Goal: Task Accomplishment & Management: Manage account settings

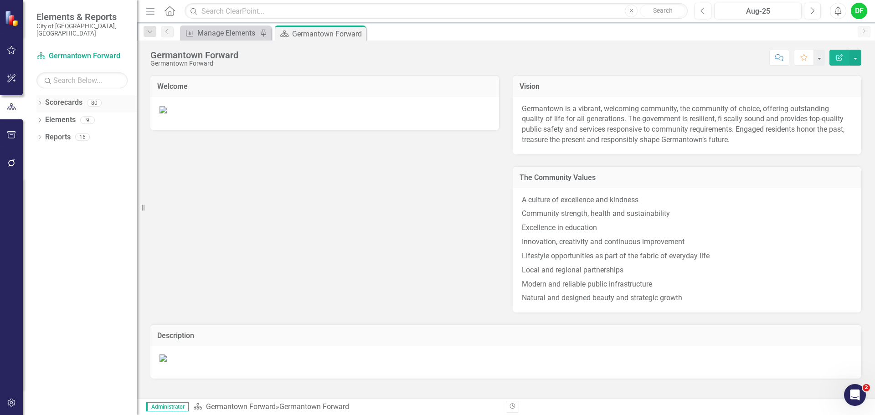
click at [41, 101] on icon "Dropdown" at bounding box center [39, 103] width 6 height 5
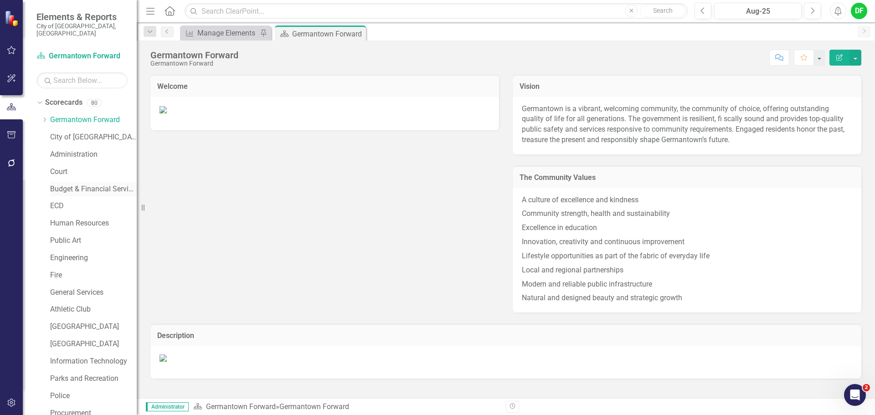
scroll to position [46, 0]
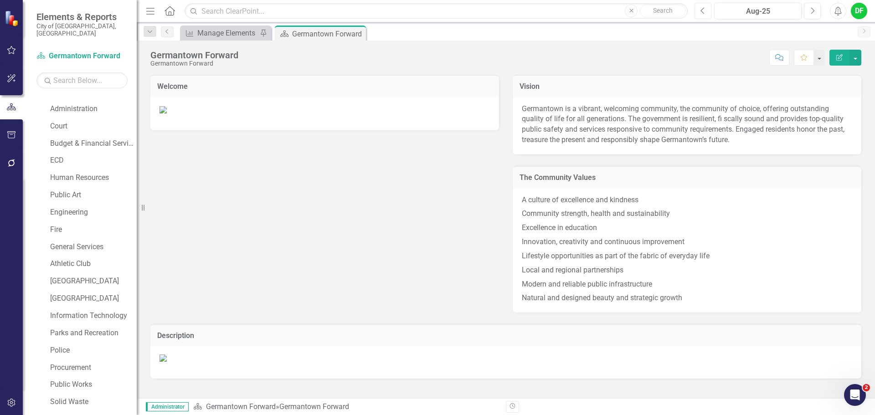
click at [703, 7] on icon "Previous" at bounding box center [702, 11] width 5 height 8
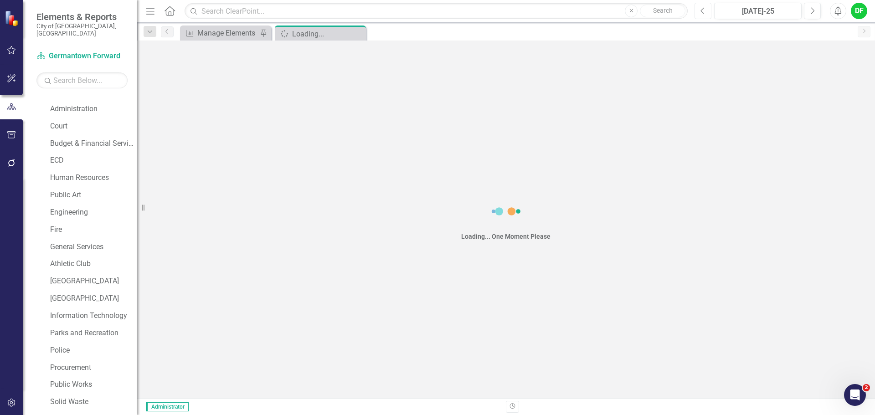
click at [703, 10] on icon "Previous" at bounding box center [702, 11] width 5 height 8
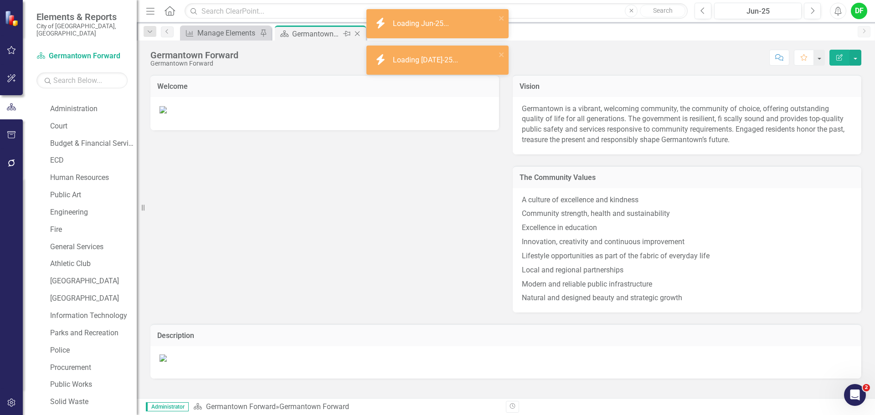
click at [358, 34] on icon "Close" at bounding box center [357, 33] width 9 height 7
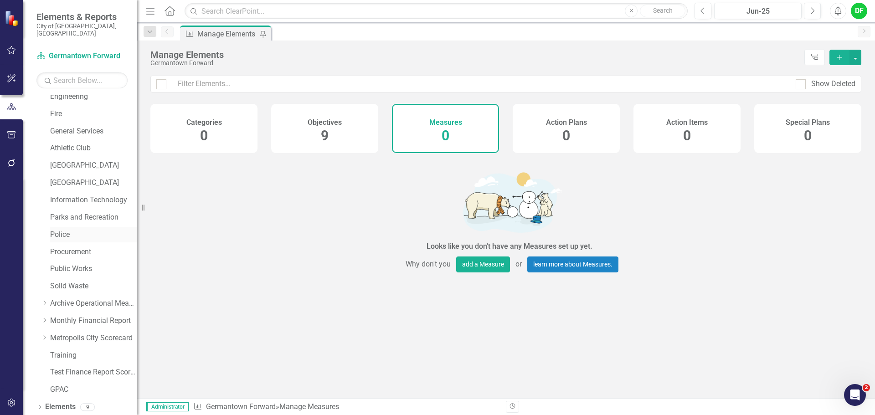
scroll to position [173, 0]
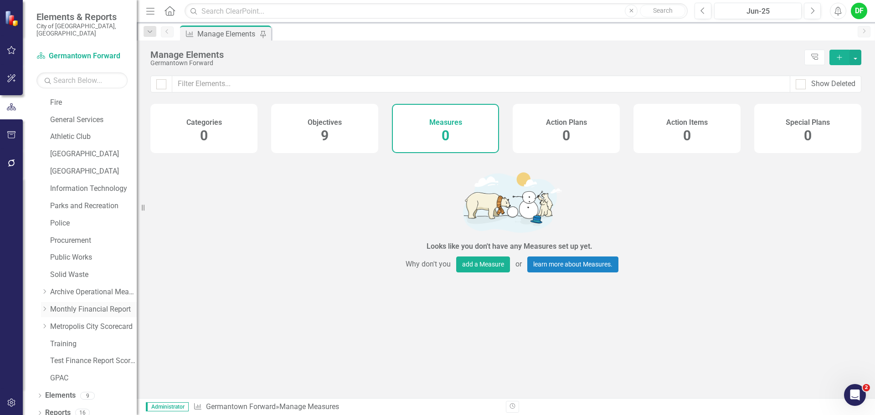
click at [45, 306] on icon "Dropdown" at bounding box center [44, 308] width 7 height 5
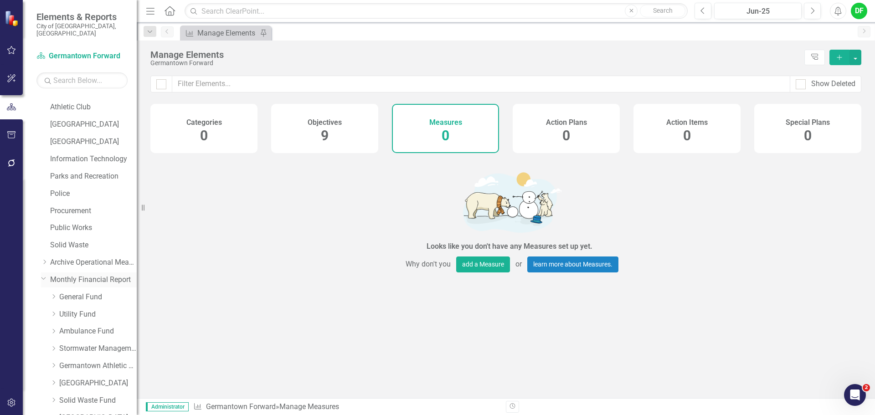
scroll to position [218, 0]
click at [87, 293] on link "Utility Fund" at bounding box center [97, 298] width 77 height 10
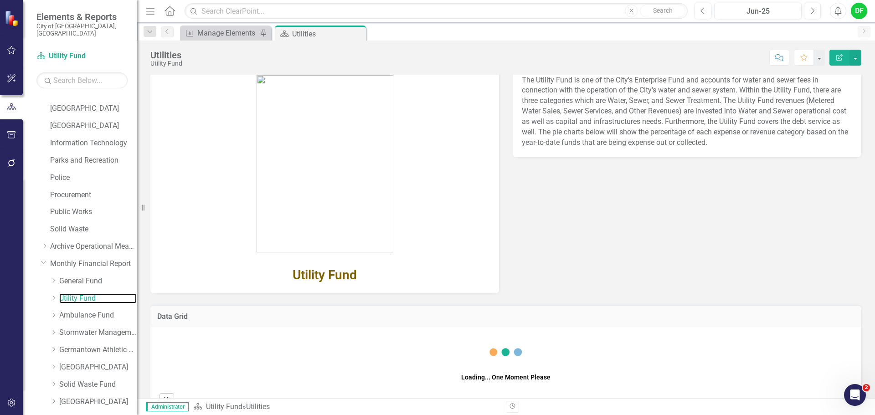
scroll to position [55, 0]
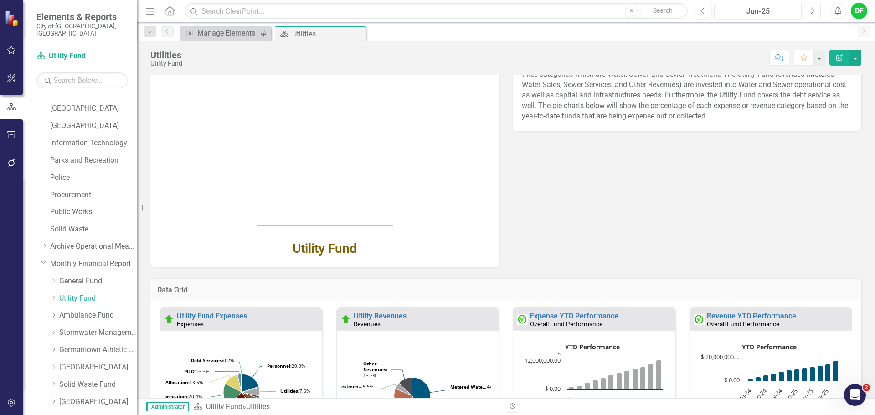
click at [807, 10] on button "Next" at bounding box center [812, 11] width 17 height 16
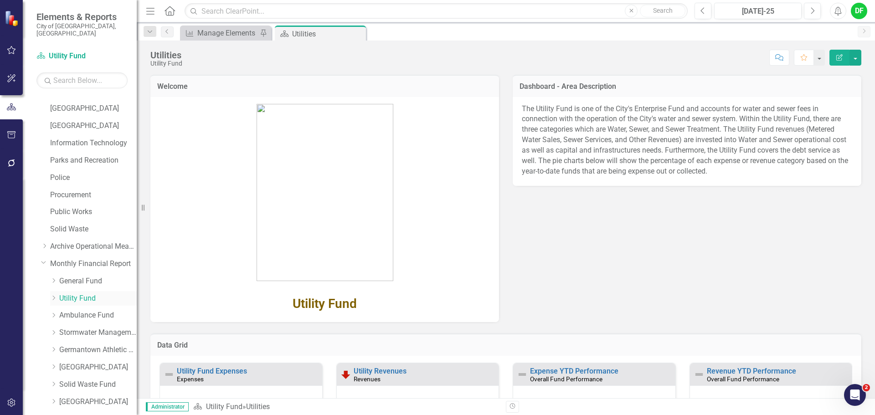
click at [55, 295] on icon "Dropdown" at bounding box center [53, 297] width 7 height 5
click at [80, 310] on link "Utility Fund Revenues" at bounding box center [102, 315] width 68 height 10
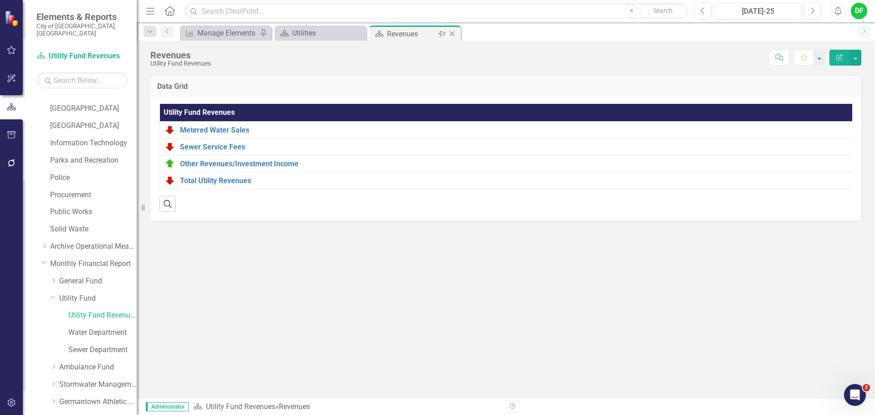
click at [454, 31] on icon "Close" at bounding box center [451, 33] width 9 height 7
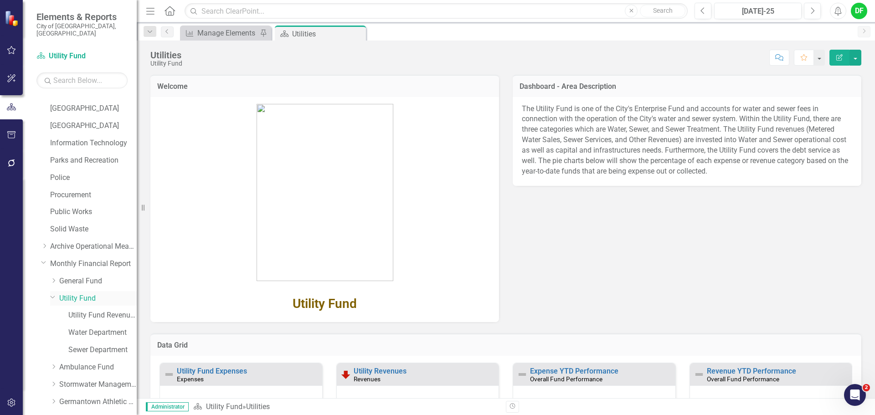
click at [52, 296] on icon at bounding box center [53, 297] width 5 height 2
click at [56, 312] on icon "Dropdown" at bounding box center [53, 314] width 7 height 5
click at [80, 328] on link "Ambulance Revenues" at bounding box center [102, 333] width 68 height 10
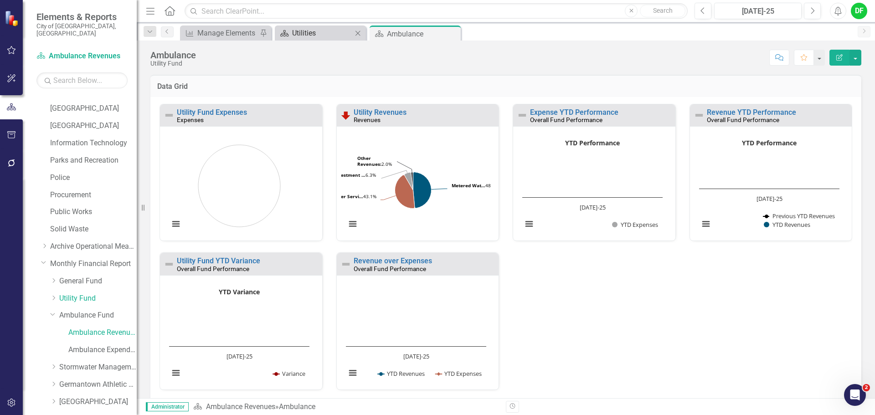
click at [311, 32] on div "Utilities" at bounding box center [322, 32] width 60 height 11
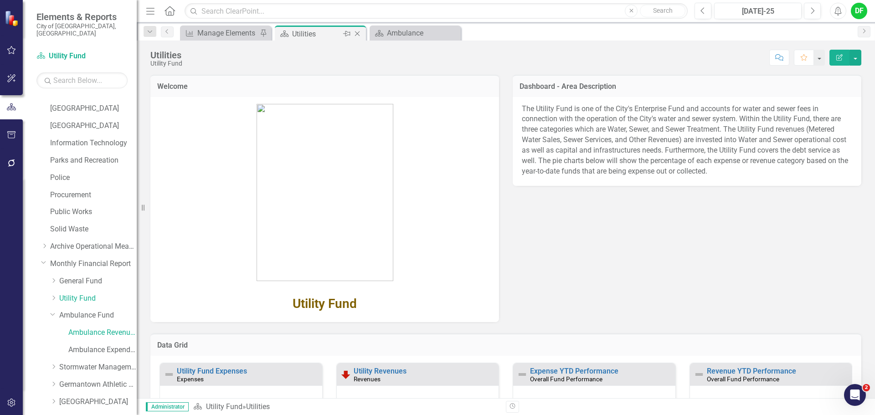
click at [356, 32] on icon "Close" at bounding box center [357, 33] width 9 height 7
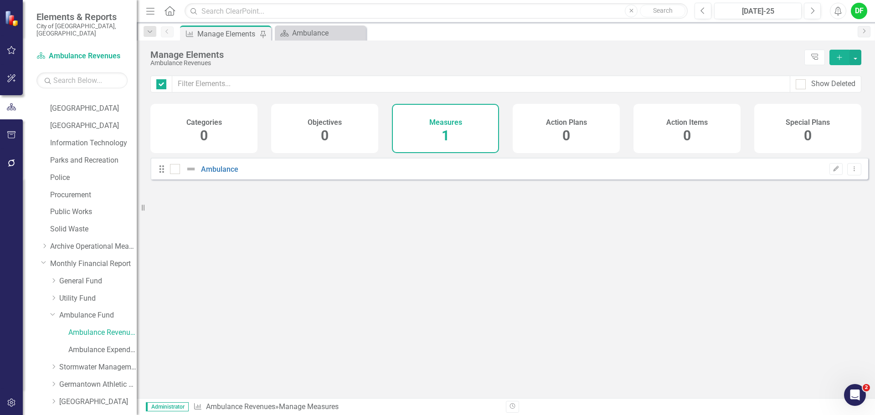
checkbox input "false"
click at [86, 310] on link "Ambulance Fund" at bounding box center [97, 315] width 77 height 10
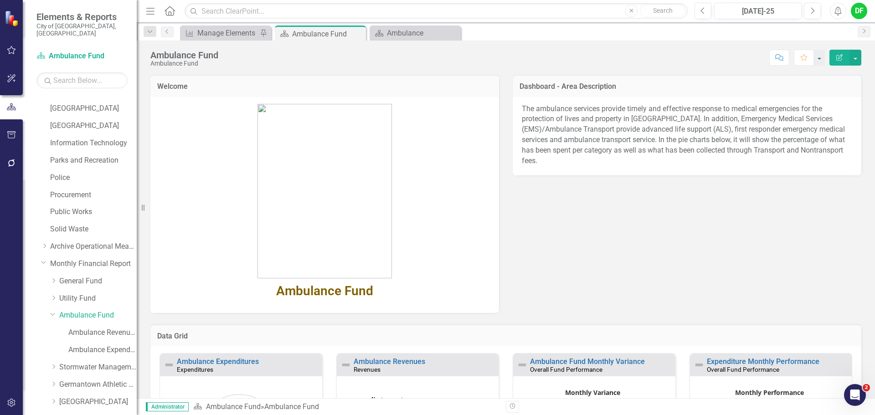
click at [405, 25] on div "Dropdown Search Measure Manage Elements Pin Scorecard Ambulance Fund Pin Scorec…" at bounding box center [506, 31] width 738 height 18
click at [400, 33] on div "Ambulance" at bounding box center [417, 32] width 60 height 11
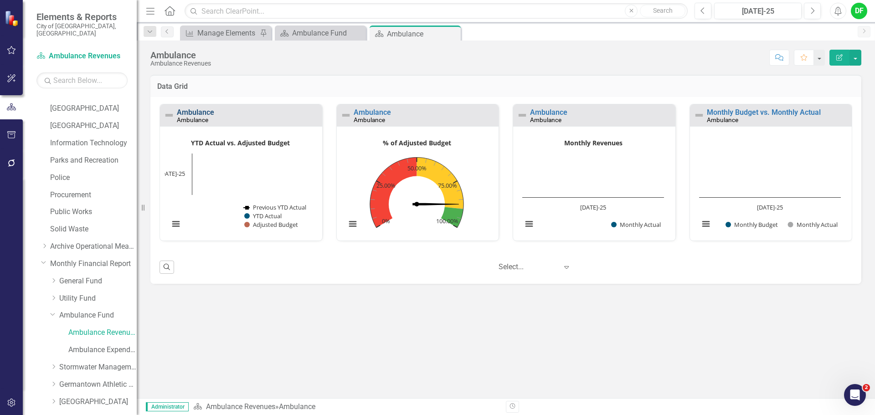
click at [207, 113] on link "Ambulance" at bounding box center [195, 112] width 37 height 9
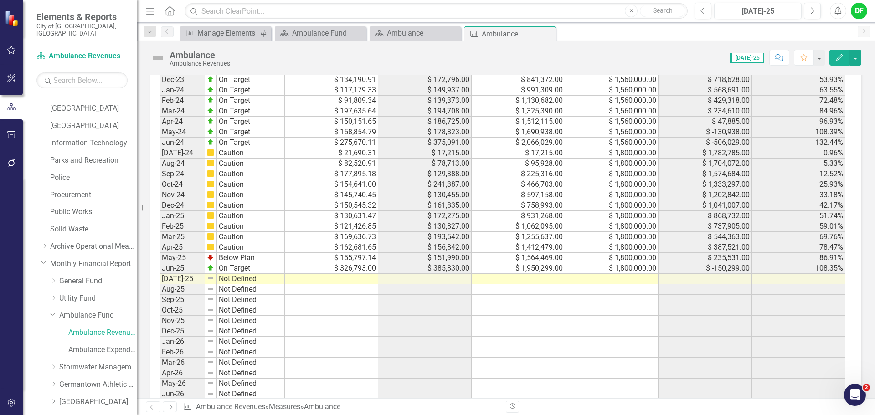
scroll to position [791, 0]
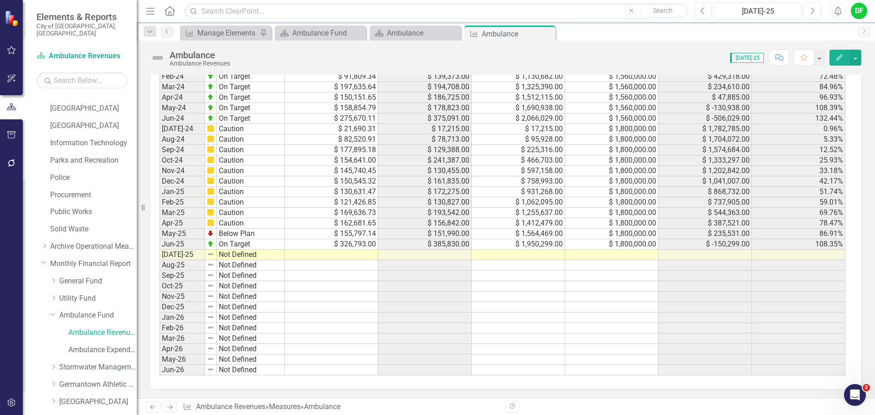
click at [610, 258] on td at bounding box center [611, 255] width 93 height 10
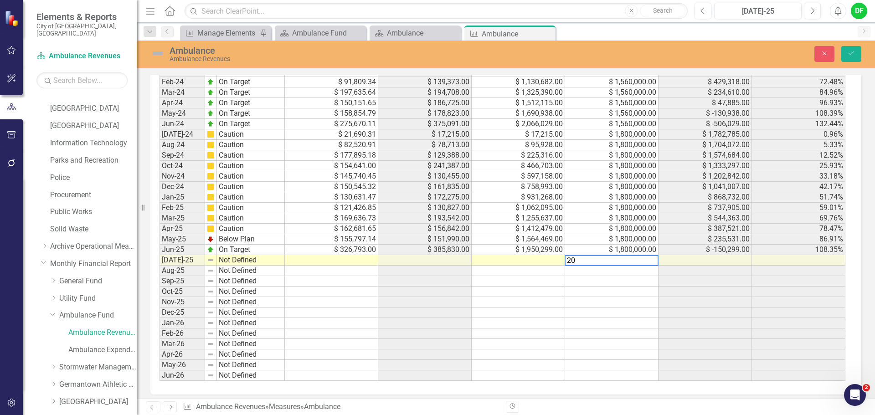
scroll to position [796, 0]
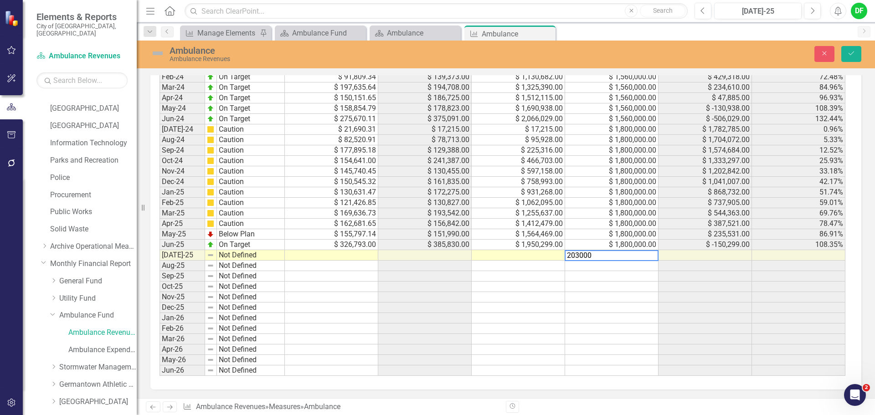
type textarea "2030000"
type textarea "36980"
click at [292, 257] on td at bounding box center [331, 255] width 93 height 10
type textarea "17918.51"
click at [162, 56] on img at bounding box center [157, 53] width 15 height 15
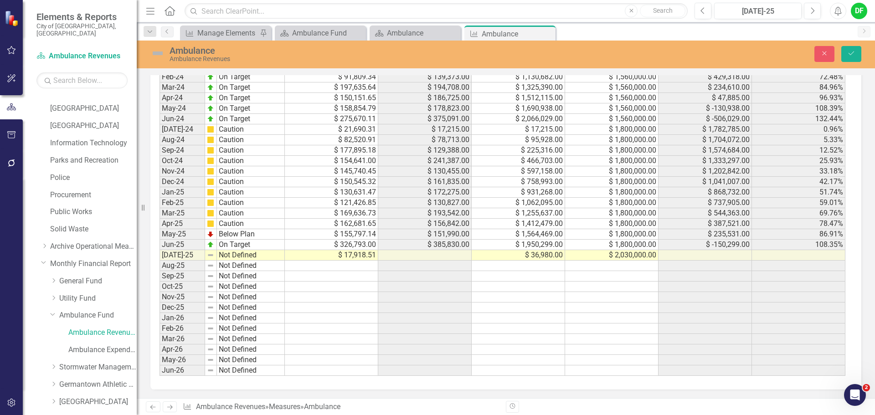
click at [161, 56] on img at bounding box center [157, 53] width 15 height 15
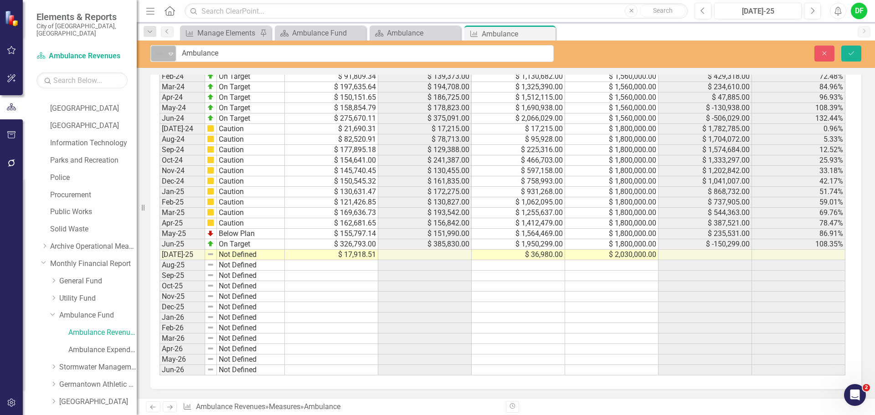
click at [169, 52] on icon "Expand" at bounding box center [170, 53] width 9 height 7
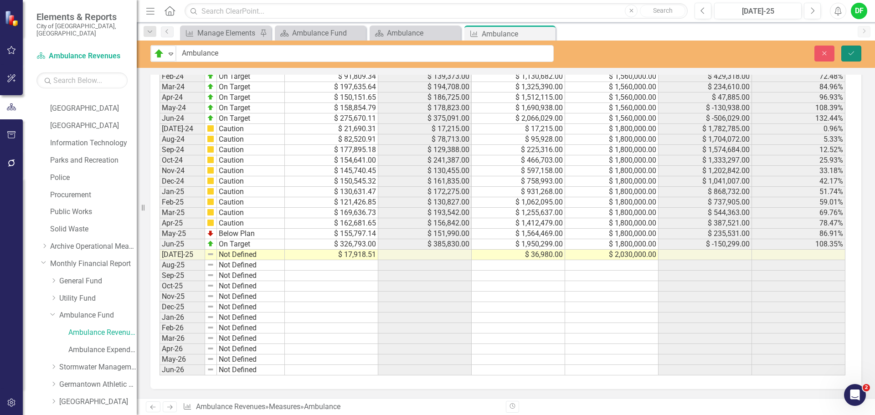
click at [854, 51] on icon "Save" at bounding box center [851, 53] width 8 height 6
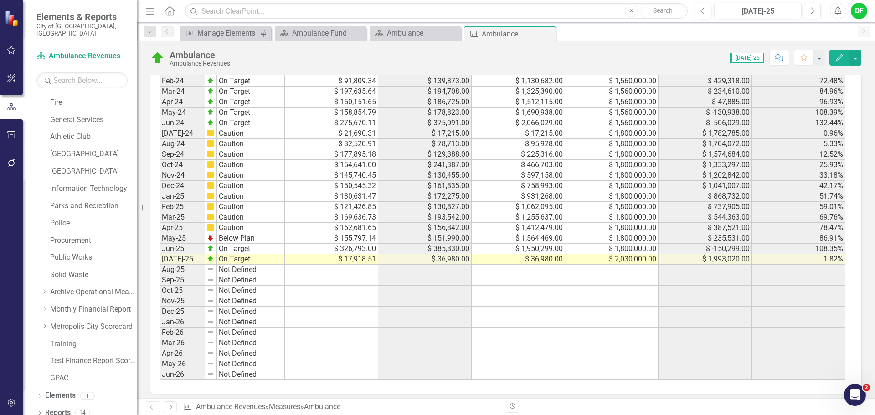
scroll to position [791, 0]
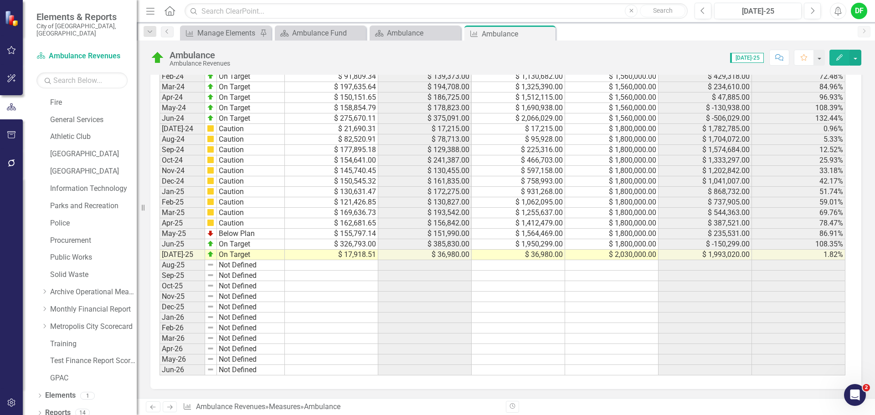
drag, startPoint x: 546, startPoint y: 33, endPoint x: 499, endPoint y: 34, distance: 47.4
click at [0, 0] on icon at bounding box center [0, 0] width 0 height 0
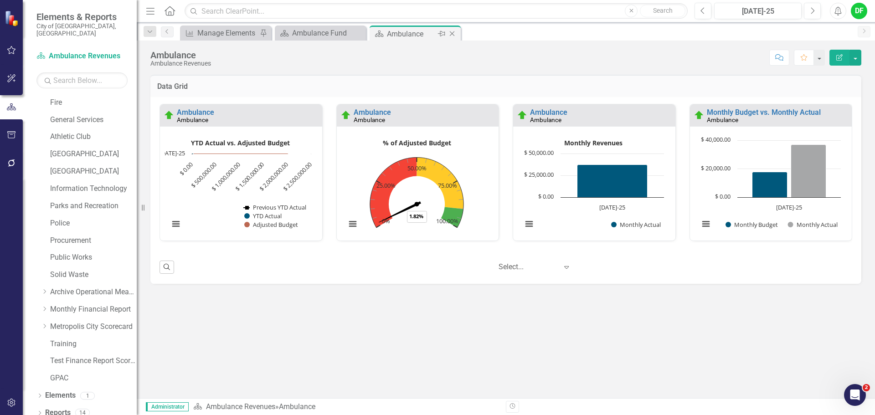
click at [456, 32] on icon "Close" at bounding box center [451, 33] width 9 height 7
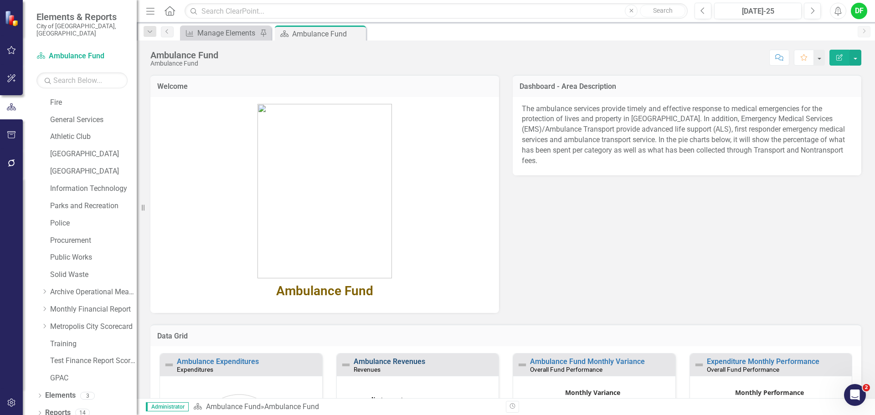
scroll to position [137, 0]
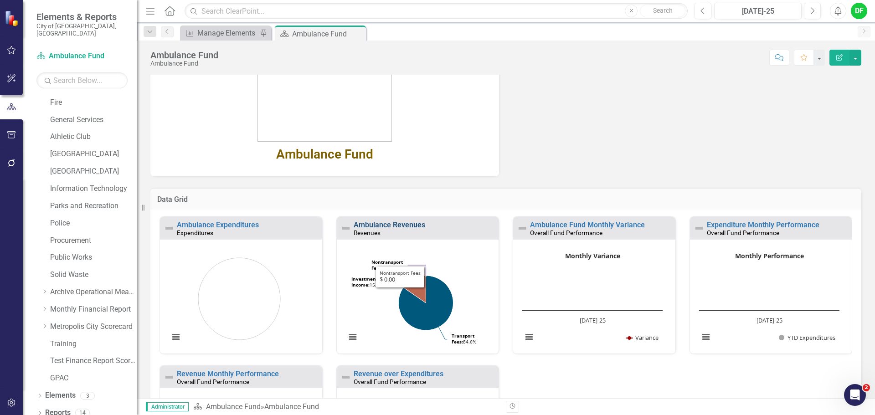
click at [396, 226] on link "Ambulance Revenues" at bounding box center [389, 224] width 72 height 9
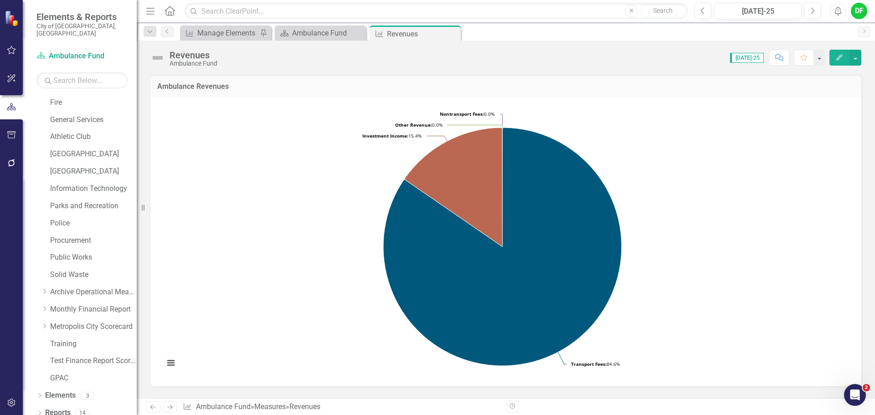
click at [155, 58] on img at bounding box center [157, 58] width 15 height 15
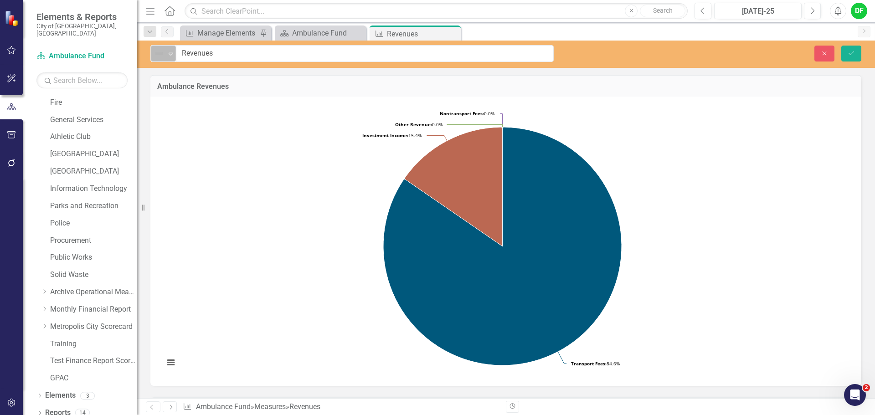
click at [169, 54] on icon "Expand" at bounding box center [170, 53] width 9 height 7
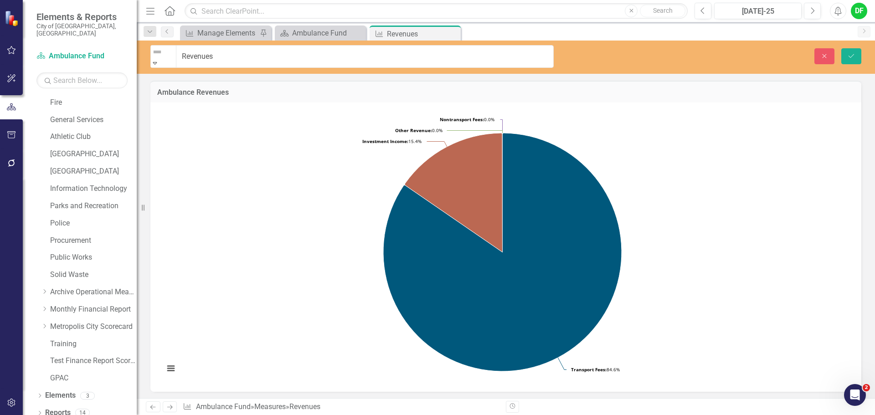
click at [852, 53] on icon "Save" at bounding box center [851, 56] width 8 height 6
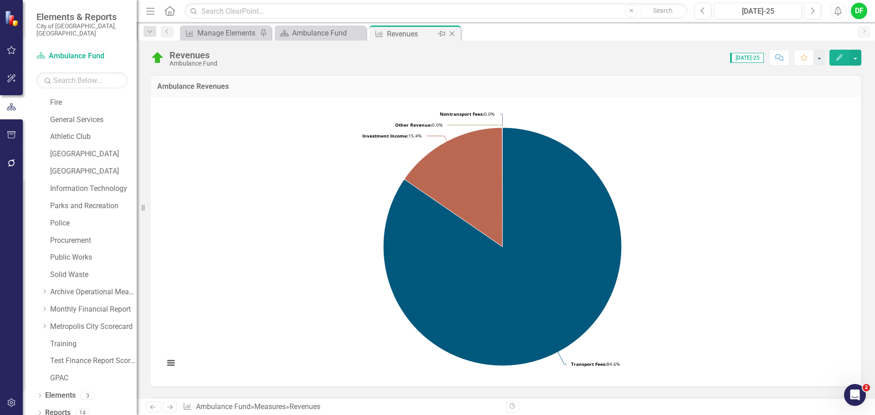
click at [453, 33] on icon "Close" at bounding box center [451, 33] width 9 height 7
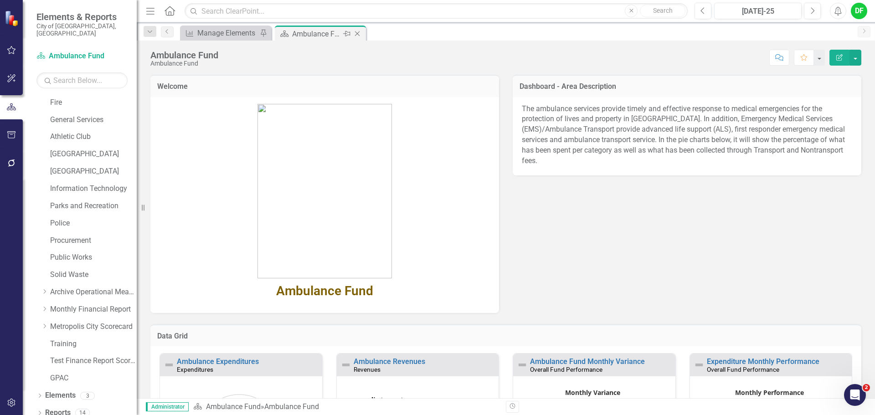
click at [356, 34] on icon "Close" at bounding box center [357, 33] width 9 height 7
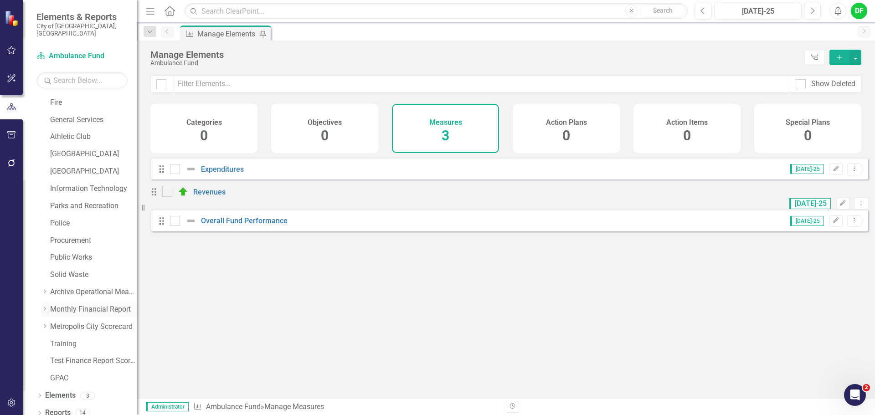
click at [44, 306] on icon "Dropdown" at bounding box center [44, 308] width 7 height 5
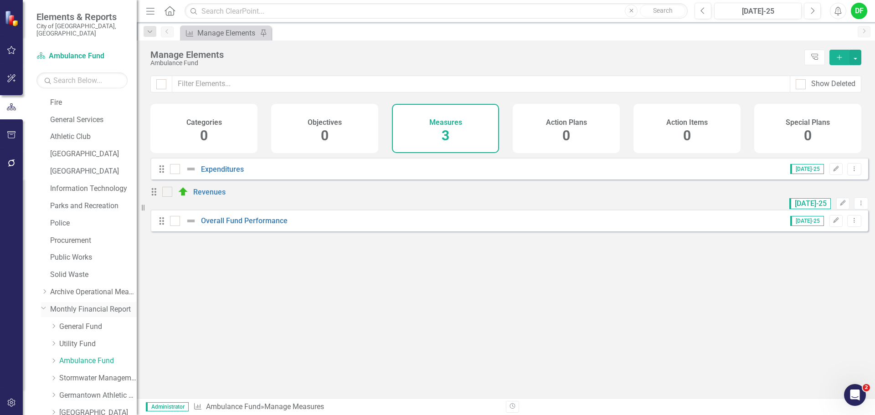
scroll to position [218, 0]
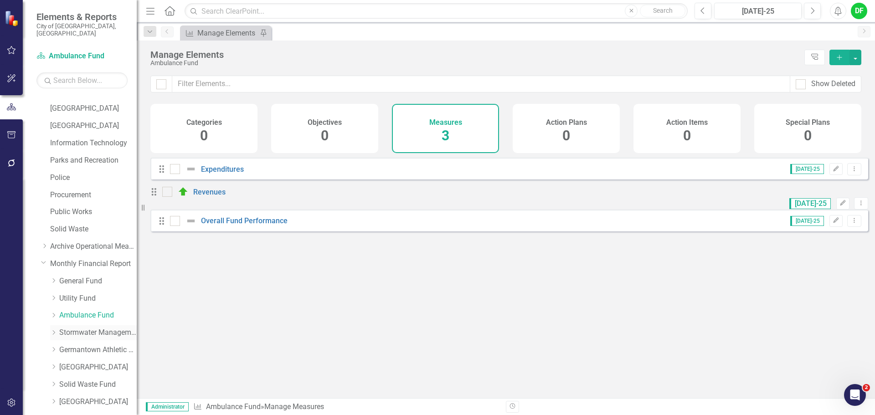
click at [64, 328] on link "Stormwater Management Fund" at bounding box center [97, 333] width 77 height 10
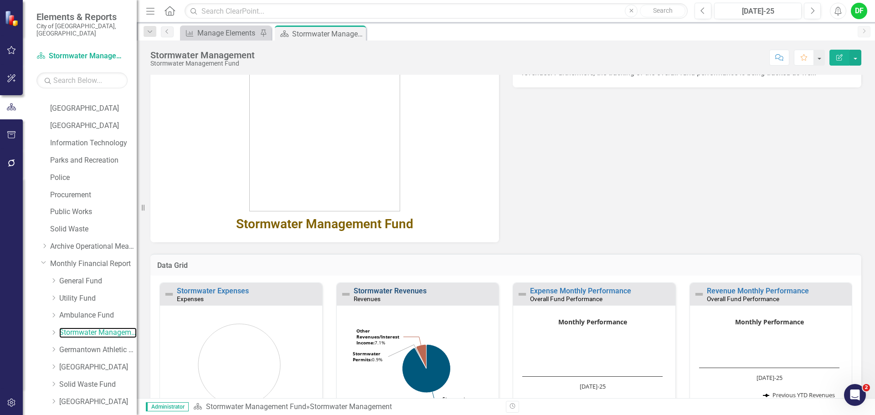
scroll to position [91, 0]
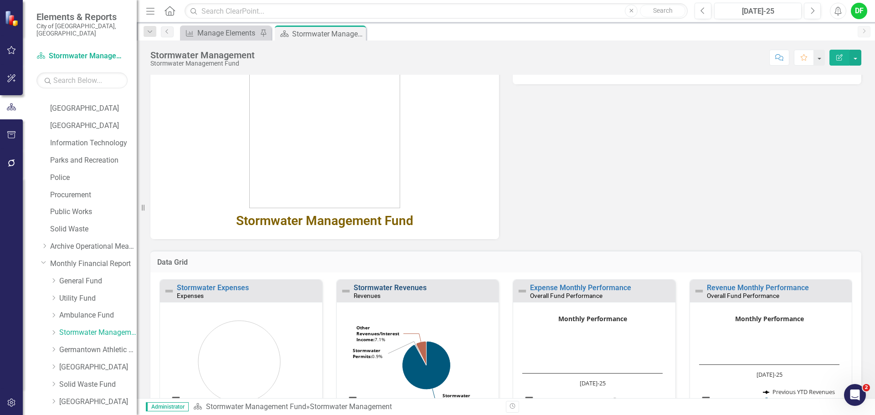
click at [382, 286] on link "Stormwater Revenues" at bounding box center [389, 287] width 73 height 9
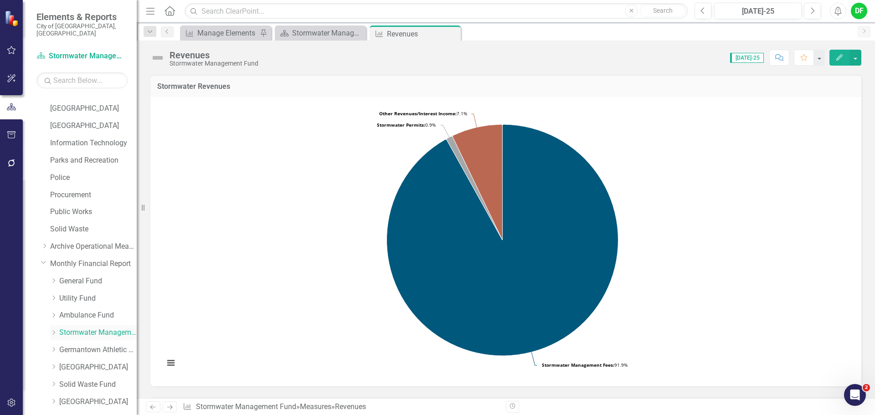
click at [57, 330] on icon "Dropdown" at bounding box center [53, 332] width 7 height 5
click at [84, 345] on link "Stormwater Management Revenues" at bounding box center [102, 350] width 68 height 10
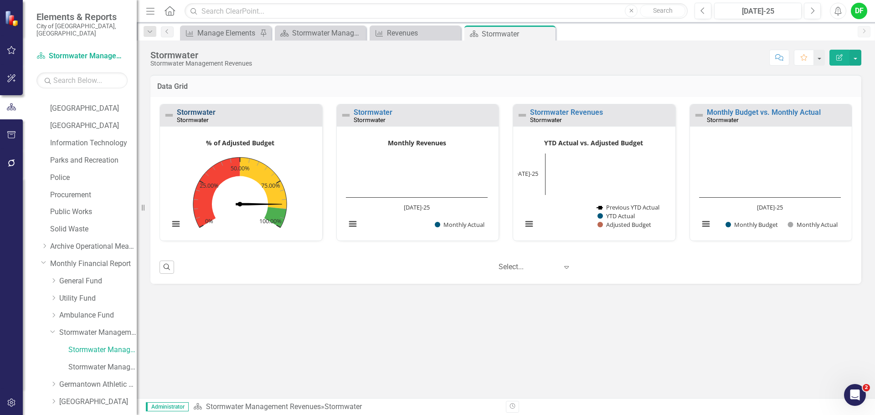
click at [191, 113] on link "Stormwater" at bounding box center [196, 112] width 39 height 9
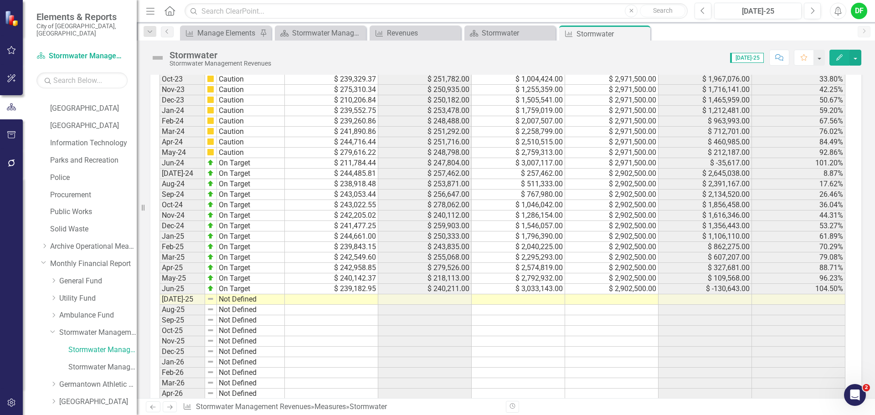
scroll to position [774, 0]
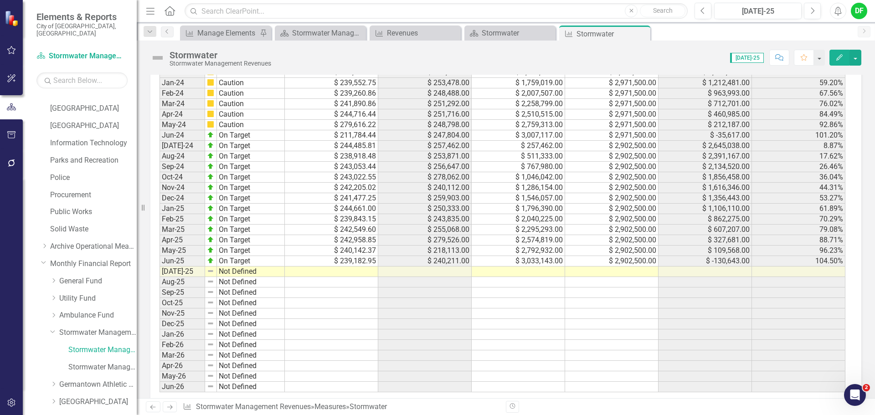
click at [624, 273] on td at bounding box center [611, 271] width 93 height 10
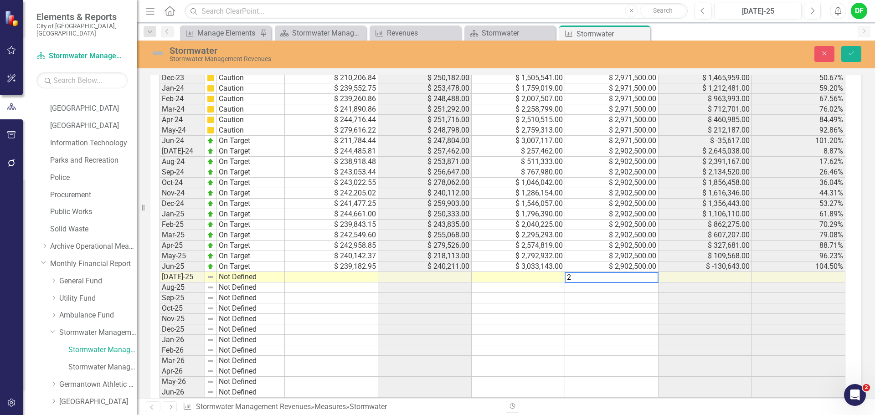
scroll to position [779, 0]
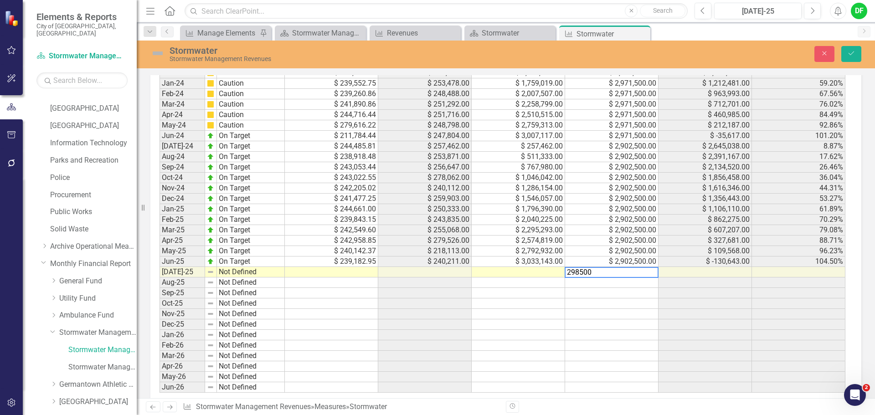
type textarea "2985000"
click at [545, 274] on td at bounding box center [517, 272] width 93 height 10
type textarea "252943"
click at [344, 270] on td at bounding box center [331, 272] width 93 height 10
click at [344, 274] on td at bounding box center [331, 272] width 93 height 10
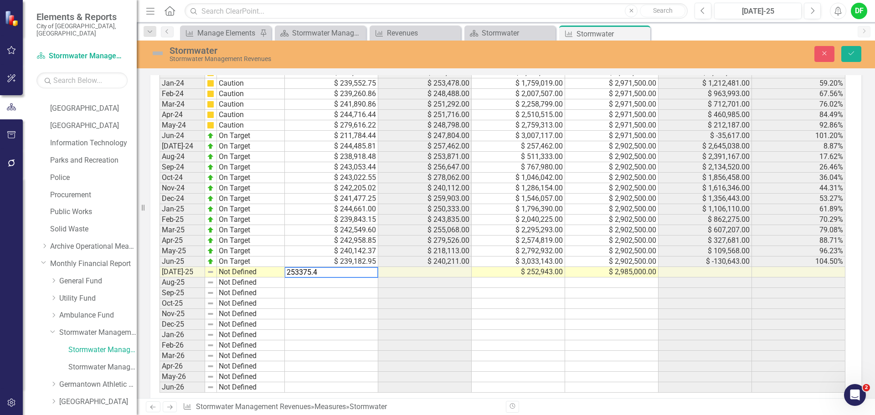
type textarea "253375.48"
click at [160, 53] on img at bounding box center [157, 53] width 15 height 15
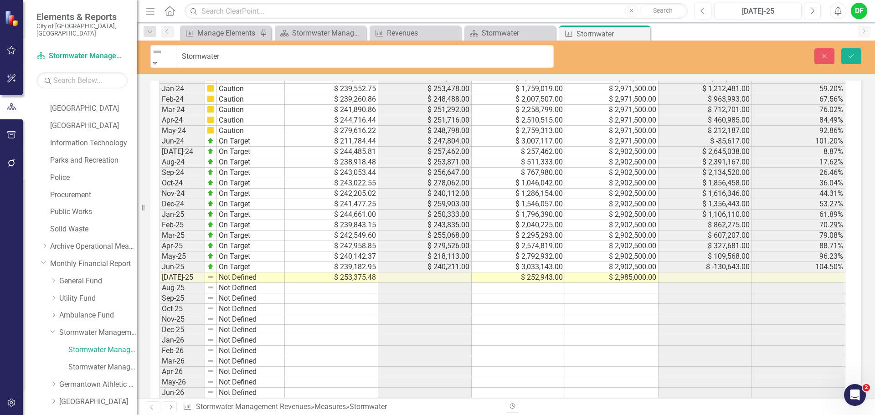
click at [159, 60] on icon "Expand" at bounding box center [155, 63] width 8 height 6
click at [852, 55] on icon "Save" at bounding box center [851, 56] width 8 height 6
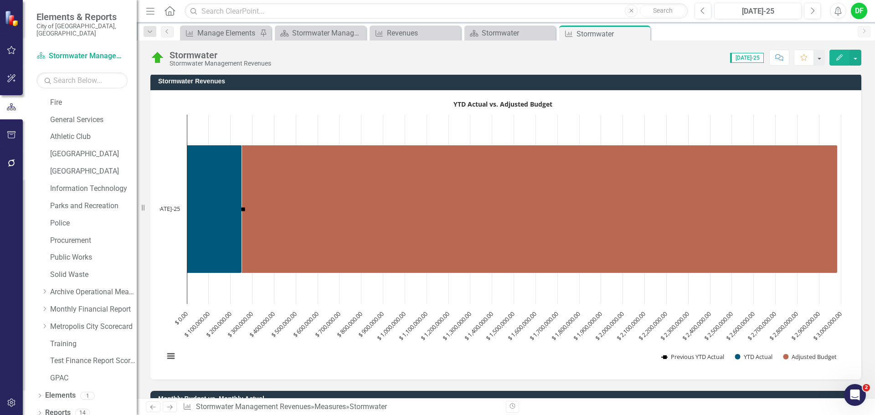
scroll to position [0, 0]
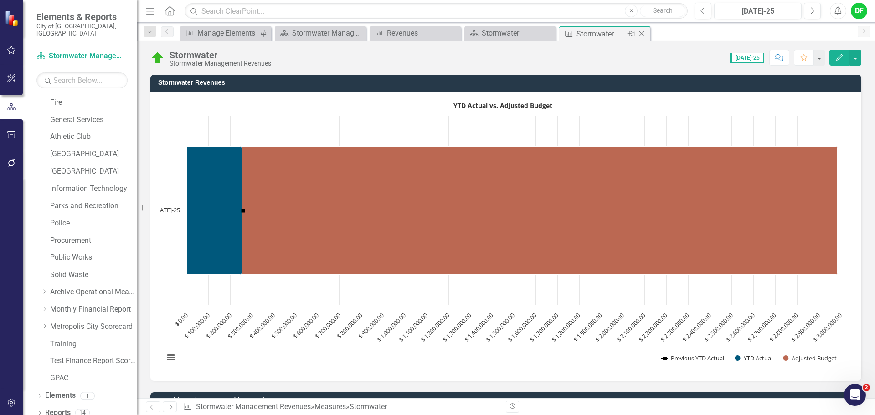
click at [643, 32] on icon at bounding box center [641, 33] width 5 height 5
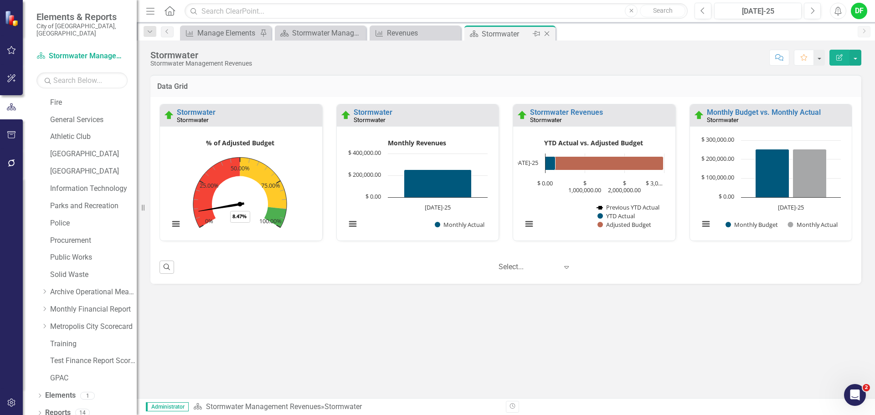
click at [549, 34] on icon "Close" at bounding box center [546, 33] width 9 height 7
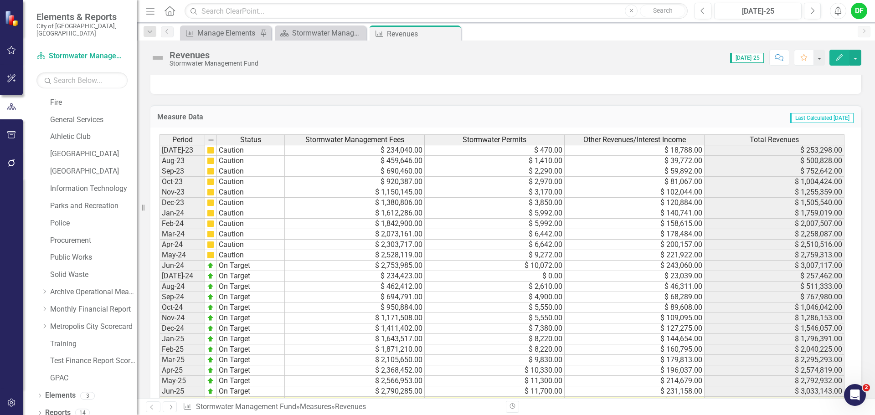
scroll to position [499, 0]
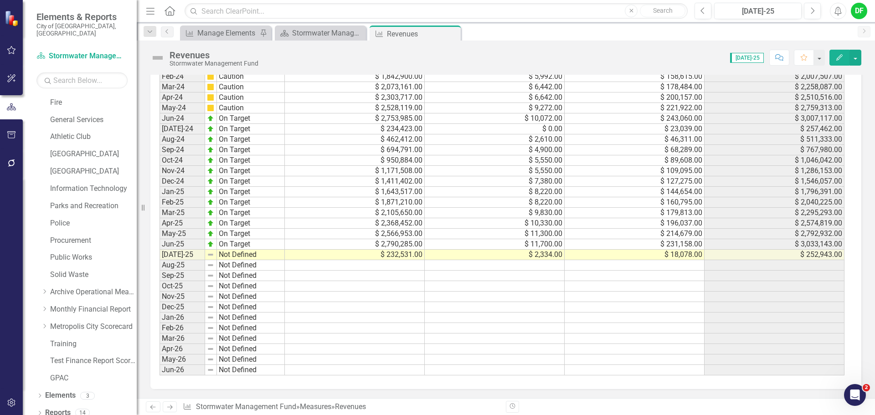
click at [157, 61] on img at bounding box center [157, 58] width 15 height 15
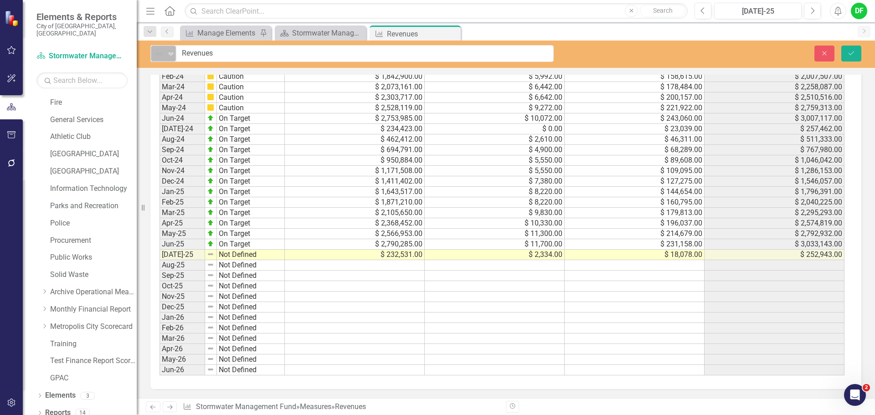
click at [166, 58] on div "Expand" at bounding box center [170, 53] width 9 height 15
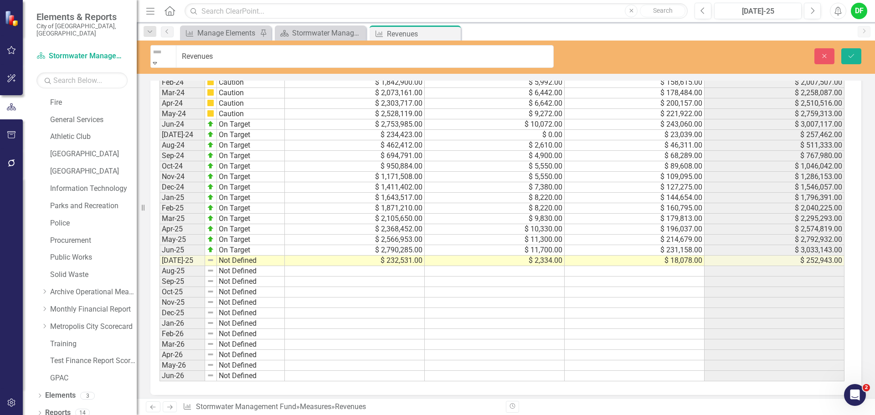
click at [851, 49] on button "Save" at bounding box center [851, 56] width 20 height 16
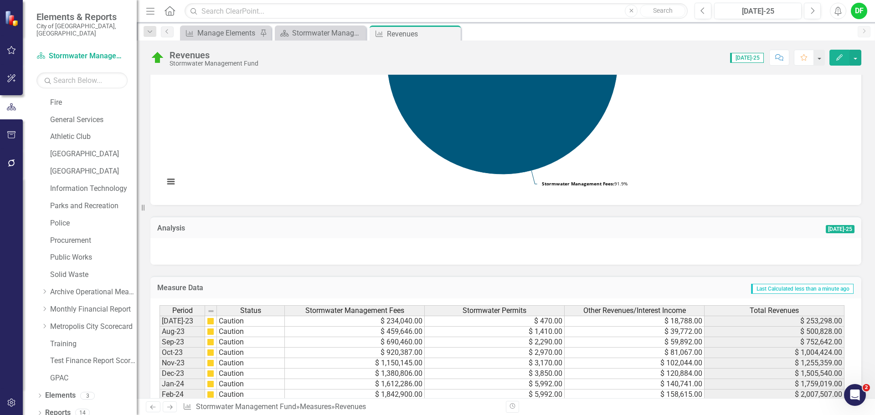
scroll to position [182, 0]
click at [188, 252] on div at bounding box center [505, 250] width 711 height 26
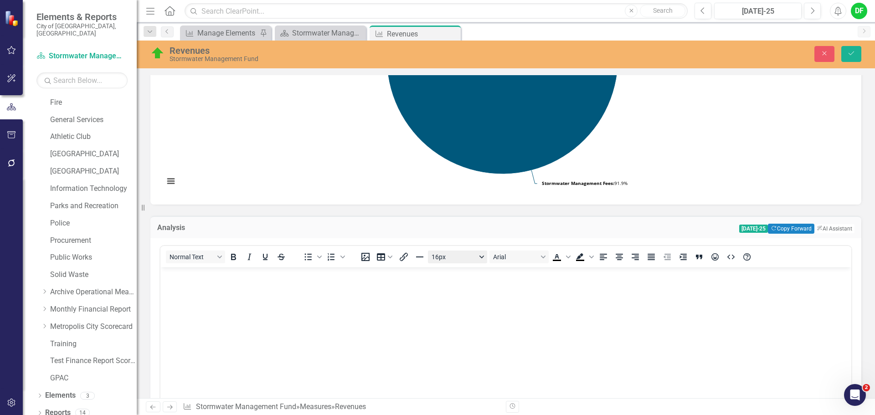
scroll to position [0, 0]
click at [825, 56] on icon "Close" at bounding box center [824, 53] width 8 height 6
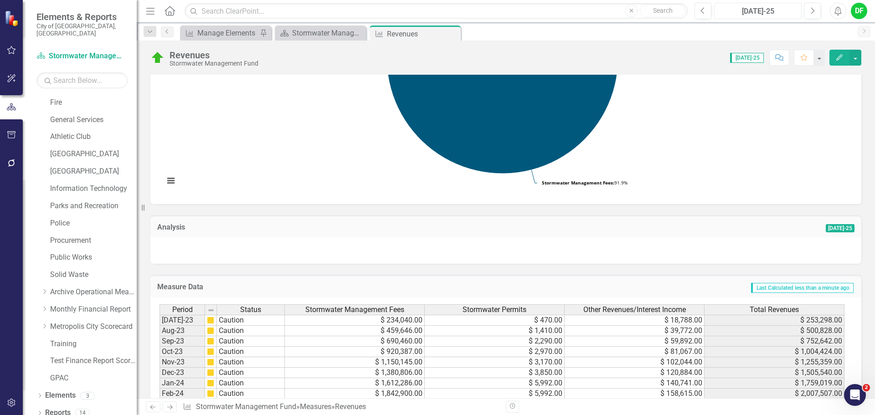
click at [768, 11] on div "[DATE]-25" at bounding box center [757, 11] width 81 height 11
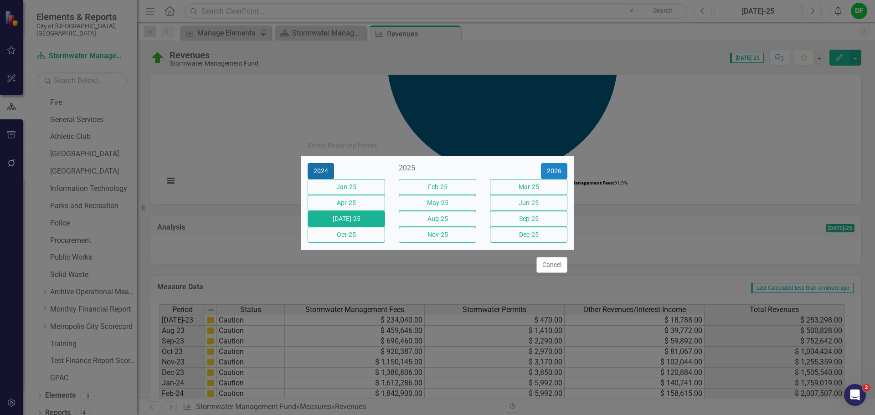
click at [325, 163] on button "2024" at bounding box center [320, 171] width 26 height 16
click at [356, 220] on button "[DATE]-24" at bounding box center [345, 219] width 77 height 16
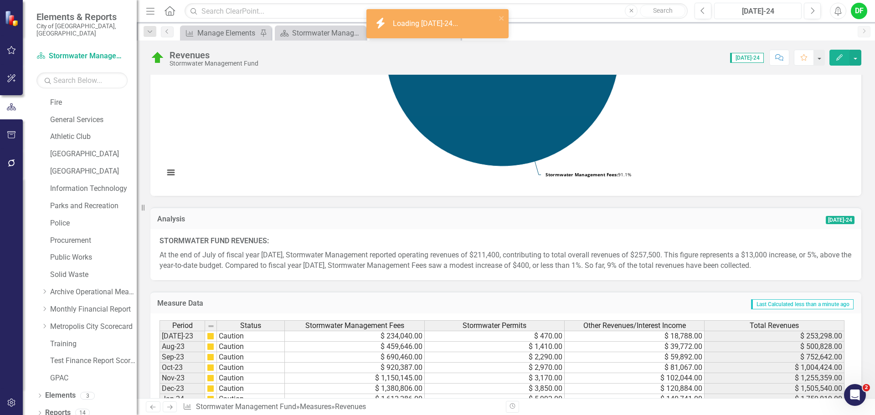
scroll to position [228, 0]
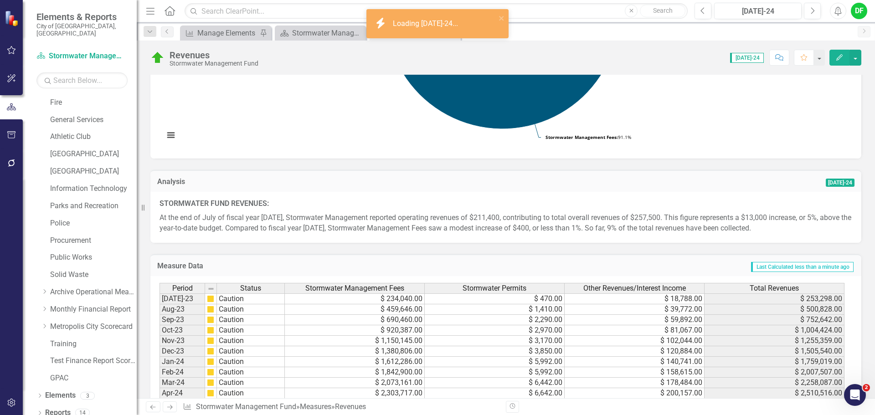
click at [275, 221] on p "At the end of July of fiscal year 2025, Stormwater Management reported operatin…" at bounding box center [505, 222] width 692 height 23
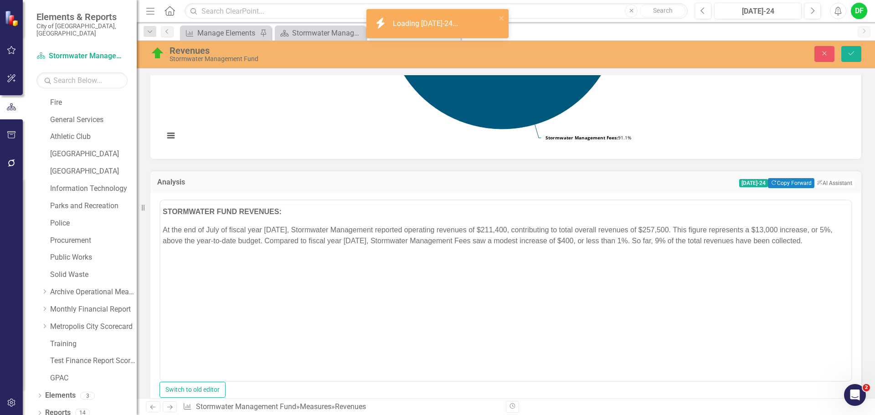
scroll to position [0, 0]
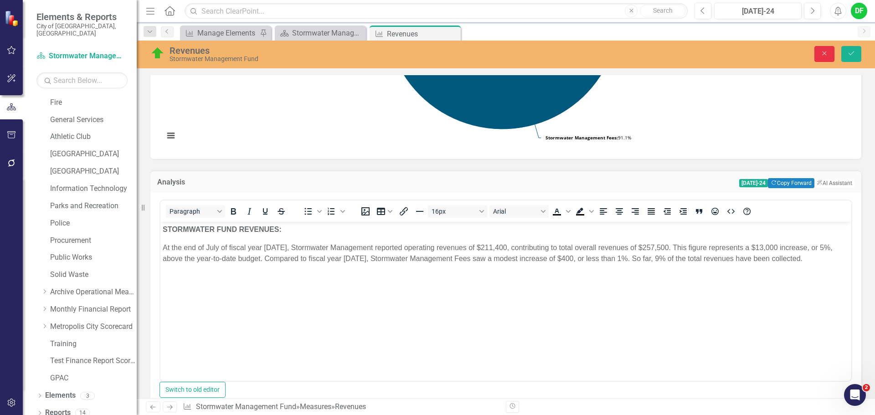
click at [821, 60] on button "Close" at bounding box center [824, 54] width 20 height 16
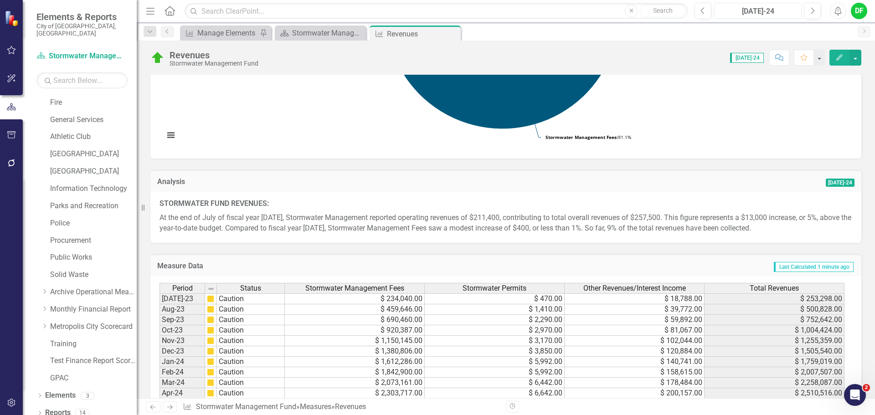
click at [768, 10] on div "[DATE]-24" at bounding box center [757, 11] width 81 height 11
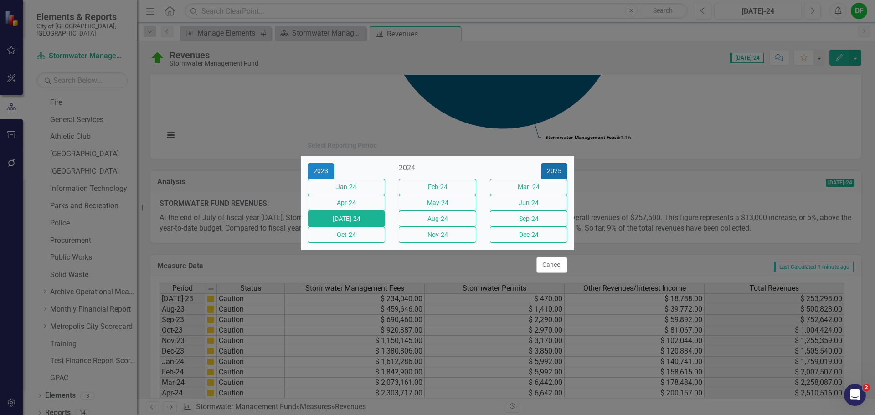
click at [558, 163] on button "2025" at bounding box center [554, 171] width 26 height 16
click at [377, 223] on button "[DATE]-25" at bounding box center [345, 219] width 77 height 16
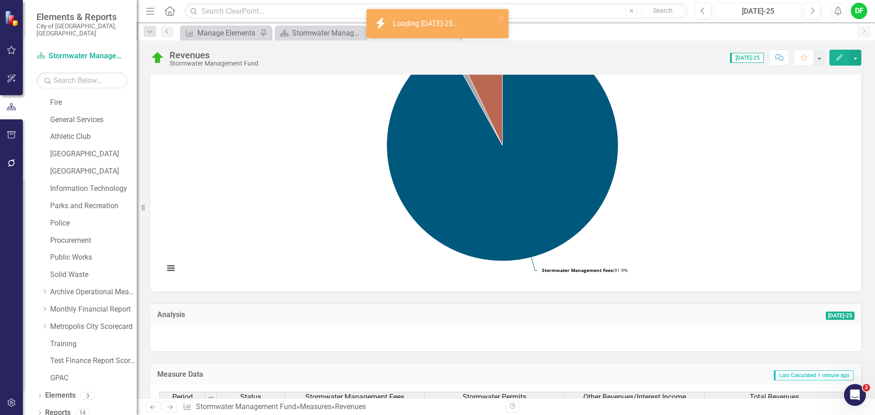
scroll to position [137, 0]
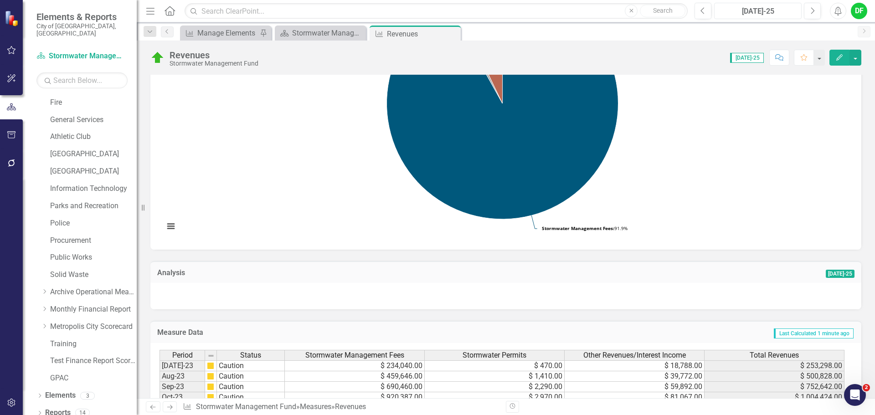
click at [765, 14] on div "[DATE]-25" at bounding box center [757, 11] width 81 height 11
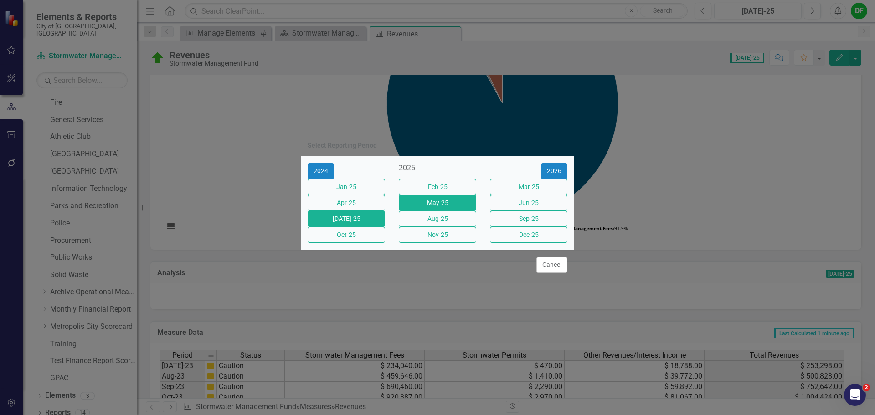
click at [469, 203] on button "May-25" at bounding box center [437, 203] width 77 height 16
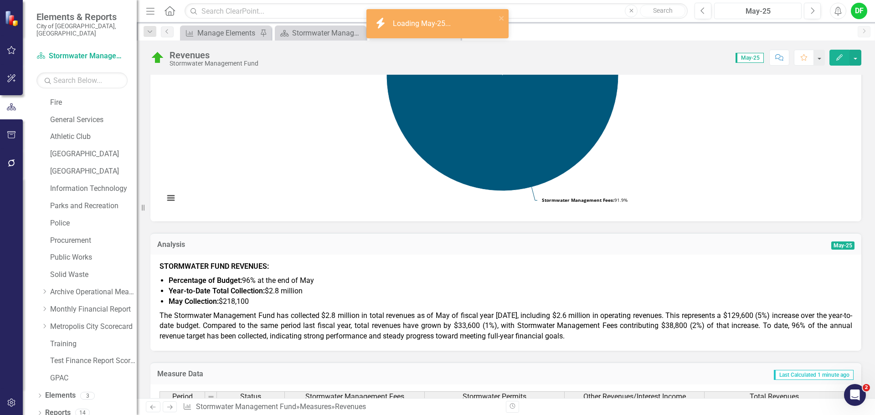
scroll to position [182, 0]
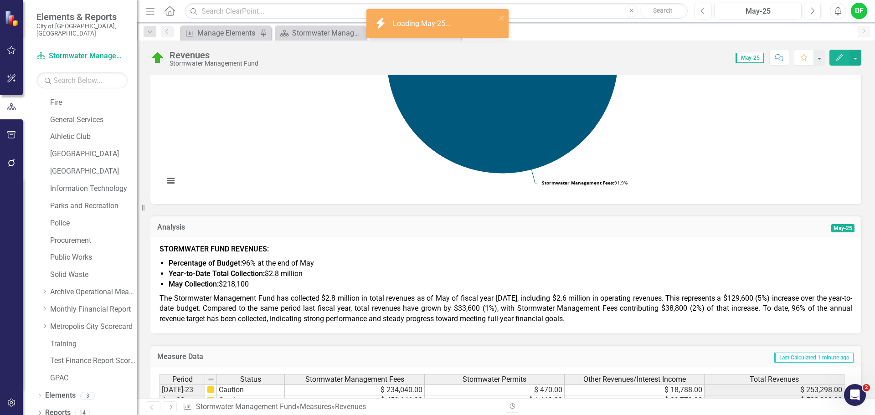
click at [248, 278] on li "Year-to-Date Total Collection: $2.8 million" at bounding box center [510, 274] width 683 height 10
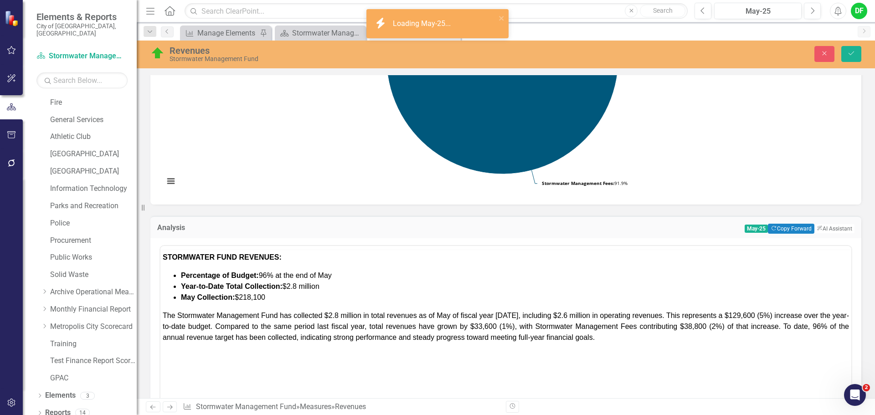
scroll to position [0, 0]
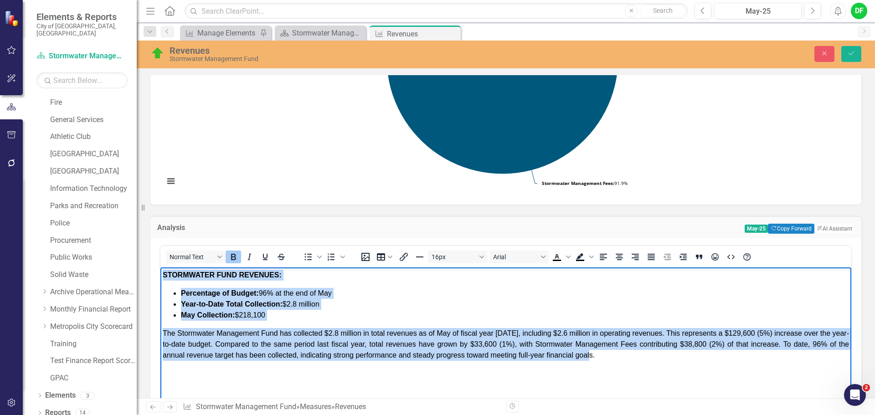
drag, startPoint x: 164, startPoint y: 273, endPoint x: 650, endPoint y: 364, distance: 494.8
click at [650, 364] on body "STORMWATER FUND REVENUES: Percentage of Budget: 96% at the end of May Year-to-D…" at bounding box center [505, 335] width 691 height 137
copy body "STORMWATER FUND REVENUES: Percentage of Budget: 96% at the end of May Year-to-D…"
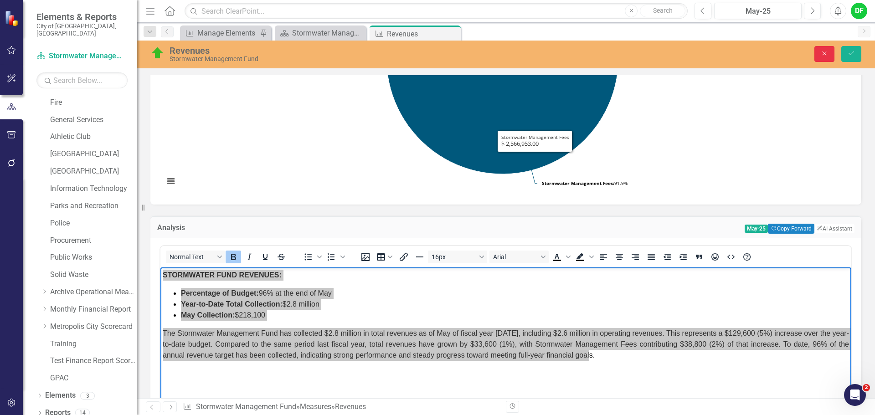
click at [825, 59] on button "Close" at bounding box center [824, 54] width 20 height 16
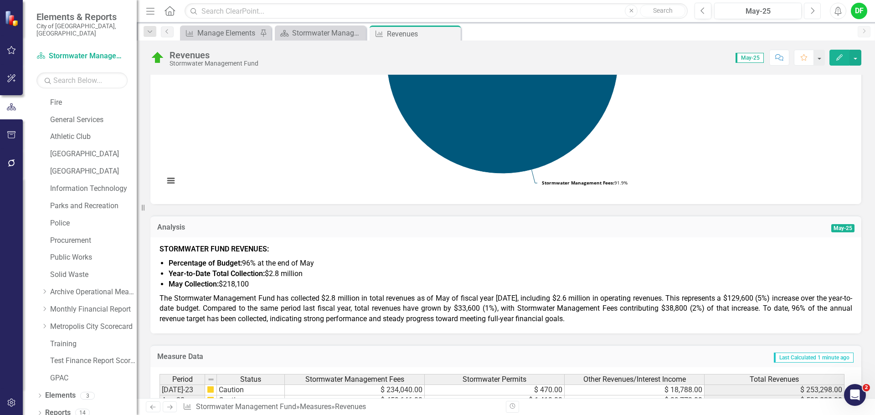
click at [809, 10] on button "Next" at bounding box center [812, 11] width 17 height 16
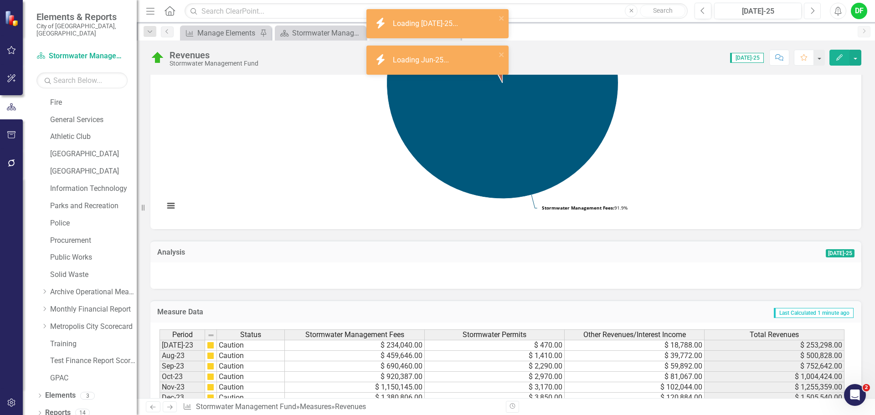
scroll to position [182, 0]
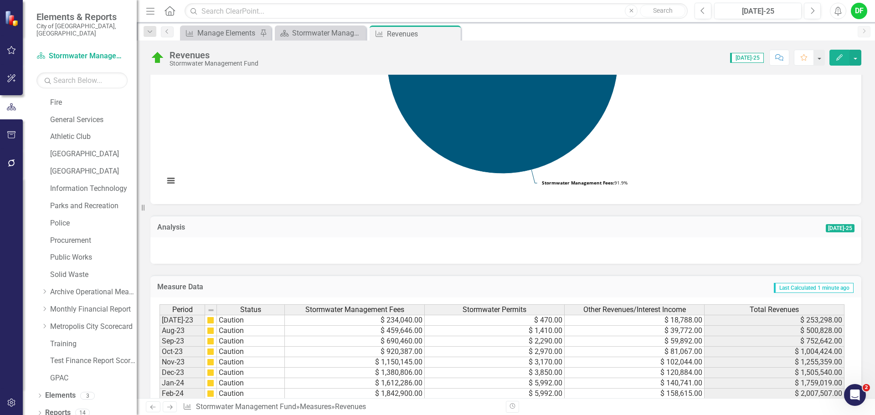
click at [205, 256] on div at bounding box center [505, 250] width 711 height 26
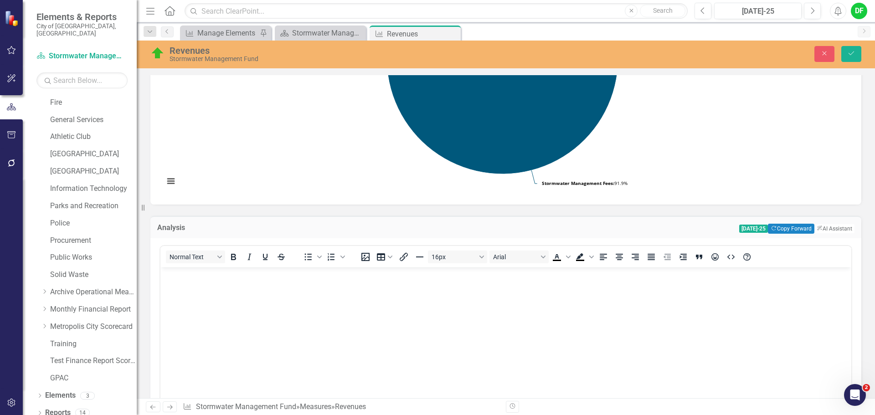
scroll to position [0, 0]
click at [201, 300] on body "Rich Text Area. Press ALT-0 for help." at bounding box center [505, 335] width 691 height 137
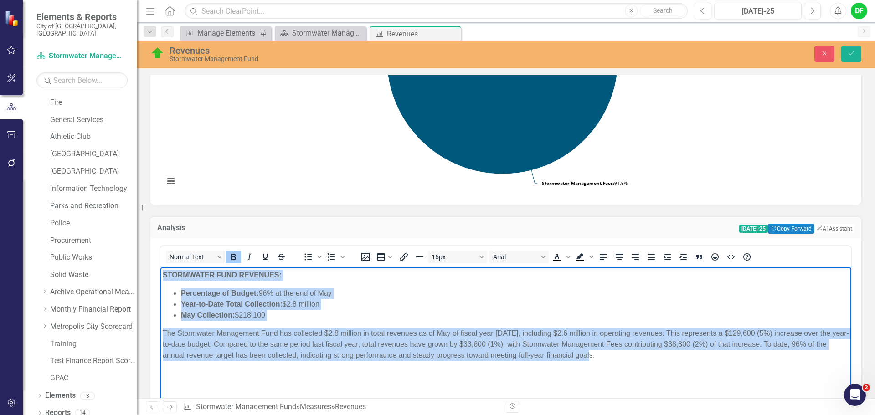
drag, startPoint x: 622, startPoint y: 355, endPoint x: 162, endPoint y: 271, distance: 467.7
click at [161, 272] on body "STORMWATER FUND REVENUES: Percentage of Budget: 96% at the end of May Year-to-D…" at bounding box center [505, 335] width 691 height 137
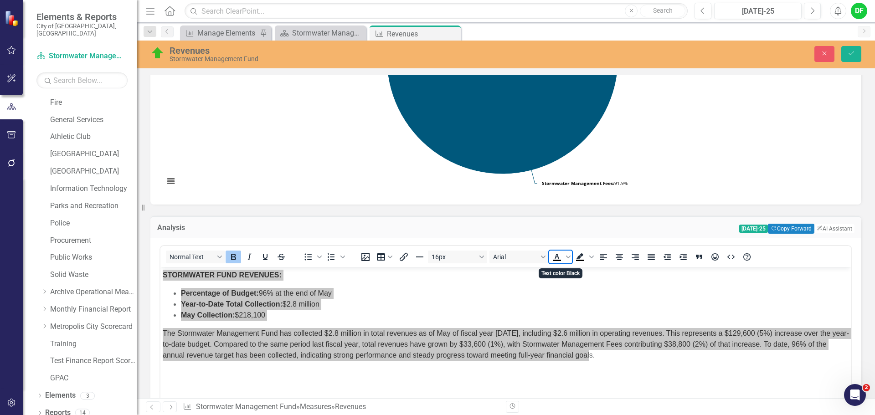
click at [557, 256] on icon "Text color Black" at bounding box center [556, 256] width 4 height 5
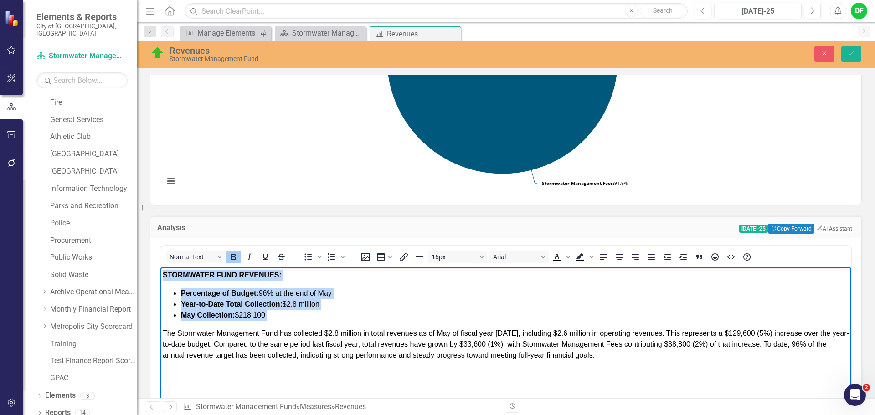
click at [268, 294] on span "Percentage of Budget: 96% at the end of May" at bounding box center [256, 293] width 151 height 8
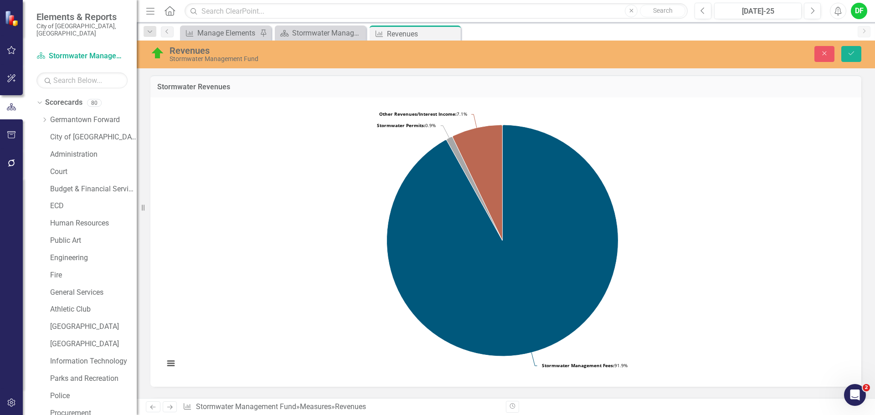
scroll to position [182, 0]
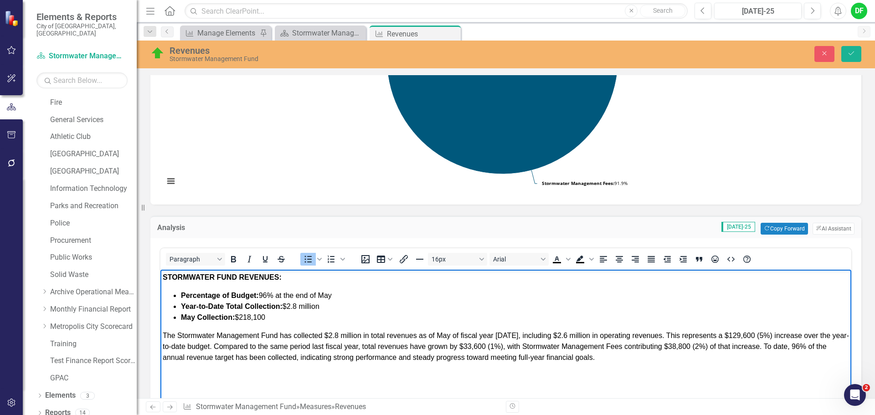
drag, startPoint x: 268, startPoint y: 296, endPoint x: 276, endPoint y: 295, distance: 7.8
click at [268, 296] on span "Percentage of Budget: 96% at the end of May" at bounding box center [256, 296] width 151 height 8
click at [236, 258] on icon "Bold" at bounding box center [233, 259] width 5 height 6
click at [342, 289] on body "STORMWATER FUND REVENUES: Percentage of Budget: ﻿8 % at the end of May Year-to-…" at bounding box center [505, 338] width 691 height 137
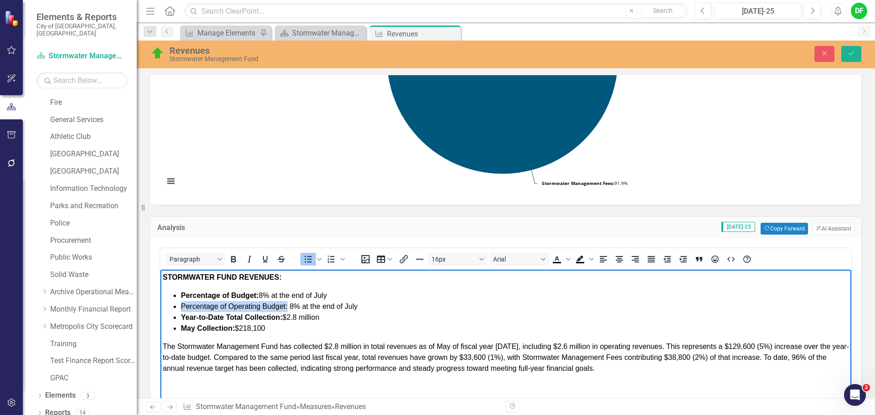
drag, startPoint x: 181, startPoint y: 304, endPoint x: 287, endPoint y: 308, distance: 105.8
click at [287, 308] on span "Percentage of Operating Budget: 8% at the end of July" at bounding box center [269, 306] width 177 height 8
click at [236, 257] on icon "Bold" at bounding box center [233, 259] width 11 height 11
click at [225, 317] on strong "Year-to-Date Total Collection:" at bounding box center [232, 317] width 102 height 8
click at [297, 319] on span "Year-to-Date Total Collection: $2.8 million" at bounding box center [250, 317] width 138 height 8
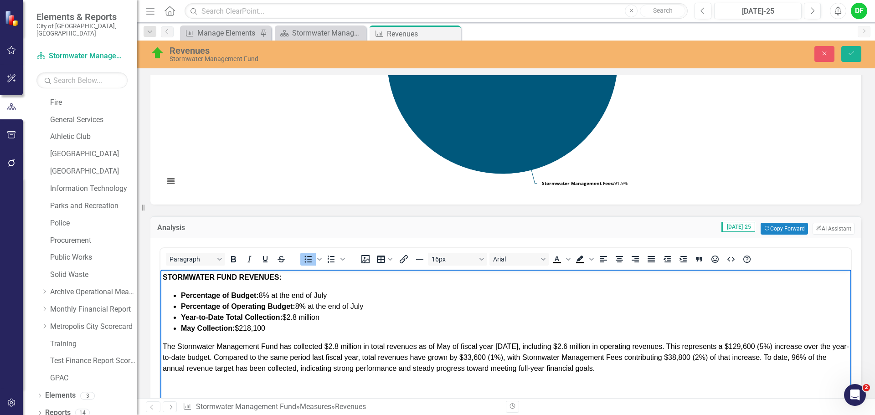
click at [323, 317] on li "Year-to-Date Total Collection: $2.8 million" at bounding box center [515, 317] width 668 height 11
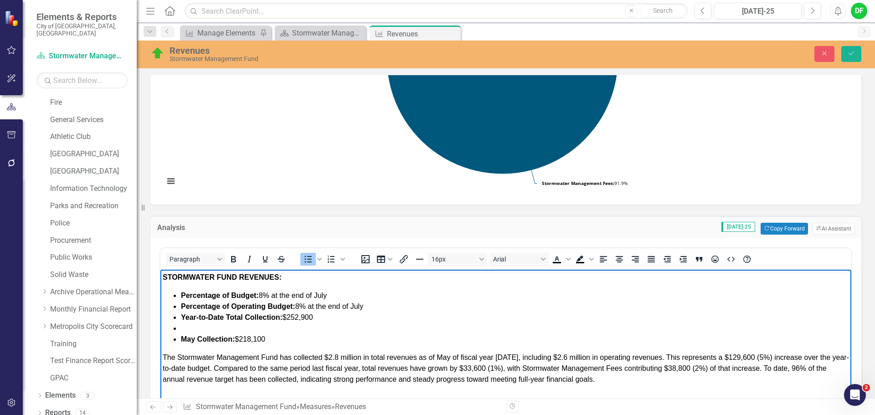
click at [221, 315] on strong "Year-to-Date Total Collection:" at bounding box center [232, 317] width 102 height 8
drag, startPoint x: 270, startPoint y: 336, endPoint x: 181, endPoint y: 339, distance: 88.9
click at [181, 339] on li "May Collection: $218,100" at bounding box center [515, 339] width 668 height 11
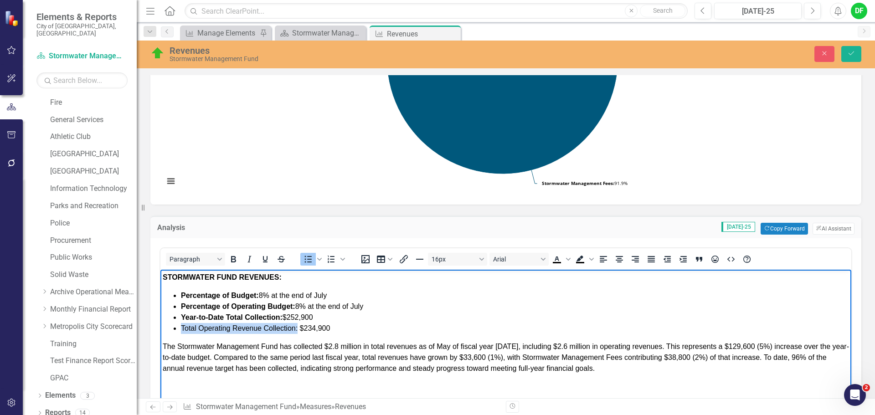
drag, startPoint x: 181, startPoint y: 327, endPoint x: 297, endPoint y: 329, distance: 115.7
click at [297, 329] on li "Total Operating Revenue Collection: $234,900" at bounding box center [515, 328] width 668 height 11
click at [235, 260] on icon "Bold" at bounding box center [233, 259] width 11 height 11
click at [225, 318] on strong "Year-to-Date Total Collection:" at bounding box center [232, 317] width 102 height 8
click at [362, 346] on span "The Stormwater Management Fund has collected $2.8 million in total revenues as …" at bounding box center [506, 358] width 686 height 30
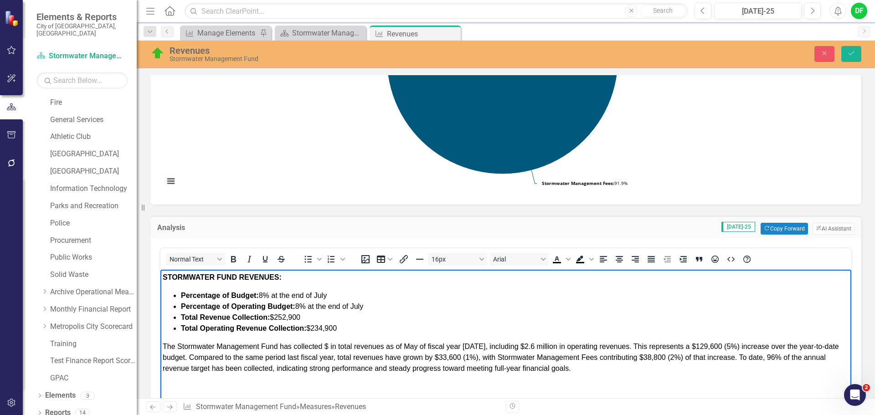
click at [163, 345] on span "The Stormwater Management Fund has collected $ in total revenues as of May of f…" at bounding box center [501, 358] width 676 height 30
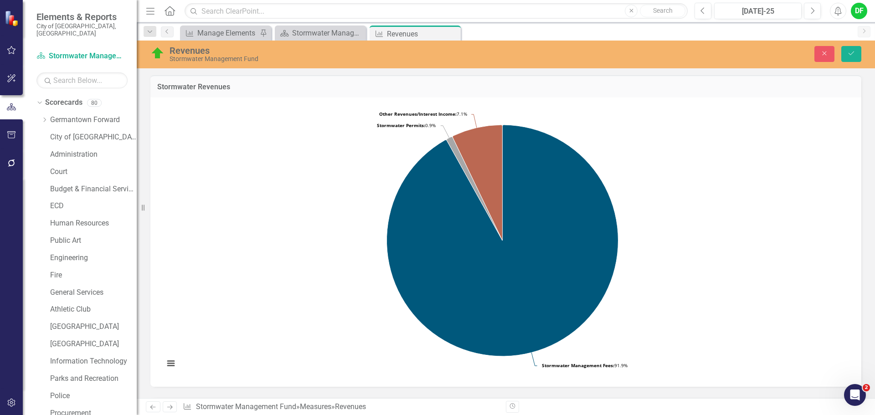
scroll to position [319, 0]
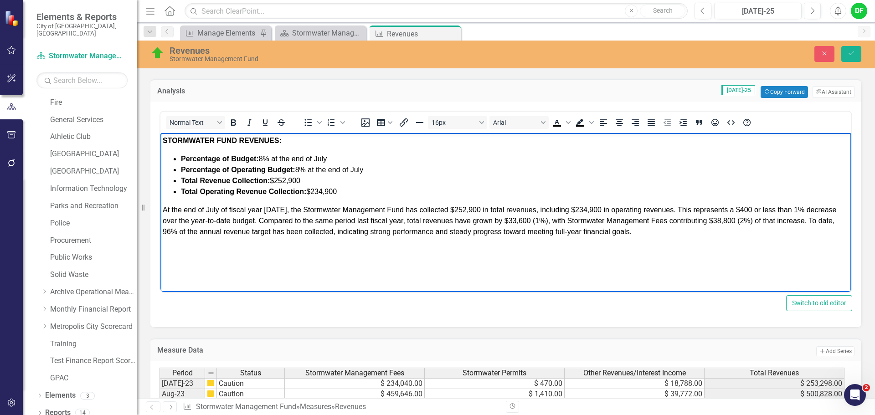
drag, startPoint x: 493, startPoint y: 221, endPoint x: 520, endPoint y: 217, distance: 27.6
click at [493, 221] on span "At the end of July of fiscal year 2026, the Stormwater Management Fund has coll…" at bounding box center [500, 221] width 674 height 30
click at [554, 223] on span "At the end of July of fiscal year 2026, the Stormwater Management Fund has coll…" at bounding box center [502, 221] width 678 height 30
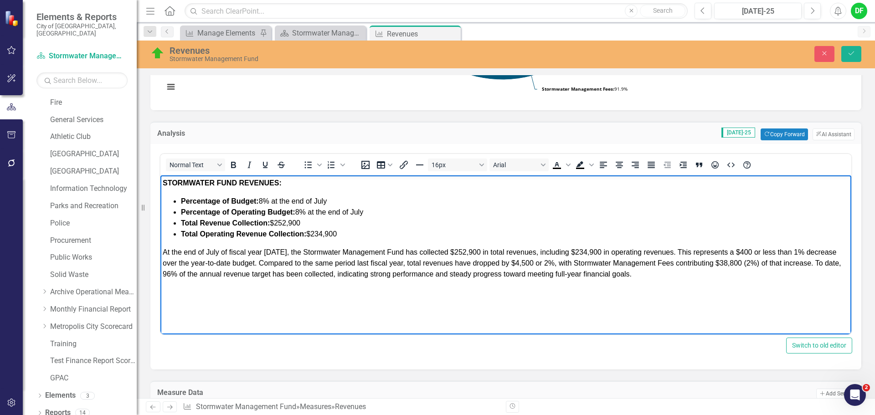
scroll to position [273, 0]
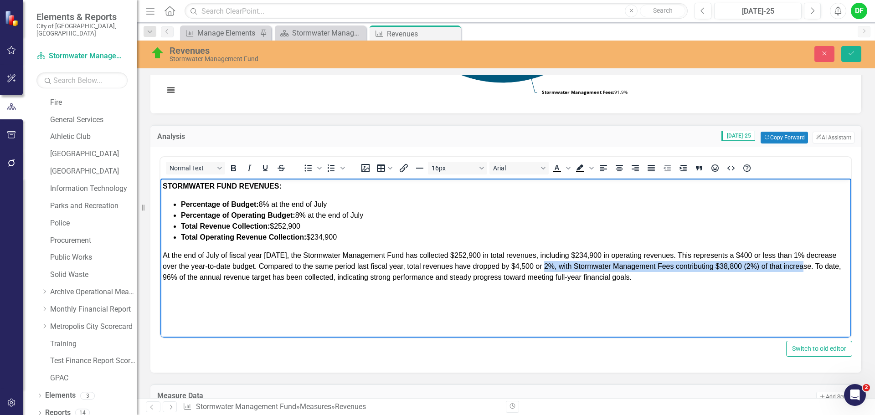
drag, startPoint x: 554, startPoint y: 266, endPoint x: 809, endPoint y: 261, distance: 254.7
click at [809, 261] on p "At the end of July of fiscal year 2026, the Stormwater Management Fund has coll…" at bounding box center [506, 266] width 686 height 33
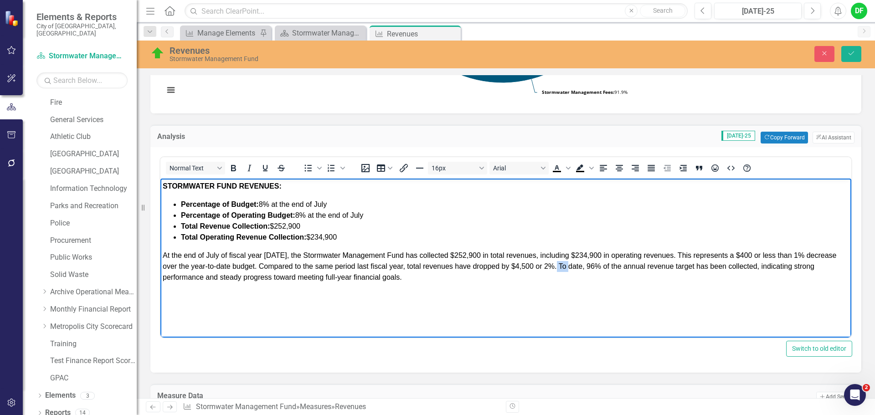
drag, startPoint x: 560, startPoint y: 266, endPoint x: 575, endPoint y: 266, distance: 14.6
click at [575, 266] on span "At the end of July of fiscal year 2026, the Stormwater Management Fund has coll…" at bounding box center [500, 266] width 674 height 30
drag, startPoint x: 559, startPoint y: 268, endPoint x: 581, endPoint y: 267, distance: 22.3
click at [581, 267] on span "At the end of July of fiscal year 2026, the Stormwater Management Fund has coll…" at bounding box center [500, 266] width 674 height 30
click at [736, 267] on span "At the end of July of fiscal year 2026, the Stormwater Management Fund has coll…" at bounding box center [500, 266] width 674 height 30
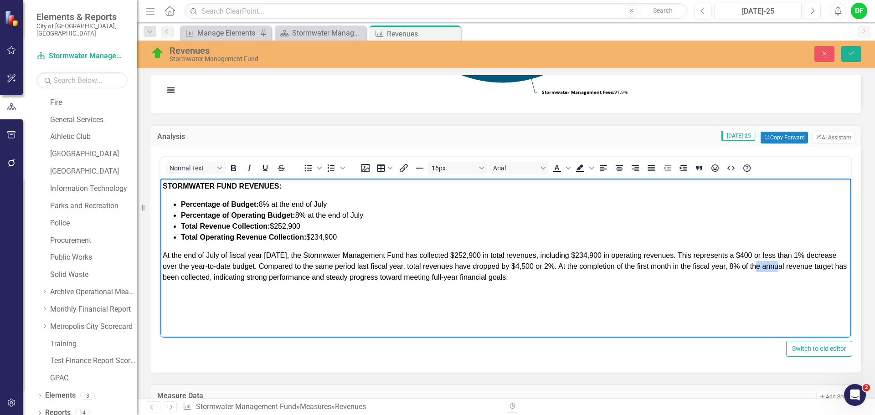
drag, startPoint x: 784, startPoint y: 266, endPoint x: 763, endPoint y: 267, distance: 21.4
click at [763, 267] on span "At the end of July of fiscal year 2026, the Stormwater Management Fund has coll…" at bounding box center [505, 266] width 684 height 30
drag, startPoint x: 822, startPoint y: 267, endPoint x: 843, endPoint y: 265, distance: 21.5
click at [843, 265] on body "STORMWATER FUND REVENUES: Percentage of Budget: 8 % at the end of July Percenta…" at bounding box center [505, 247] width 691 height 137
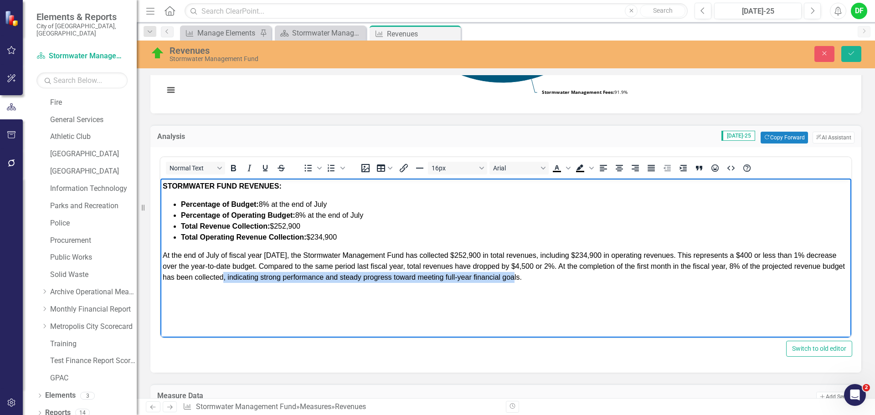
drag, startPoint x: 252, startPoint y: 277, endPoint x: 543, endPoint y: 279, distance: 291.1
click at [543, 279] on span "At the end of July of fiscal year 2026, the Stormwater Management Fund has coll…" at bounding box center [504, 266] width 682 height 30
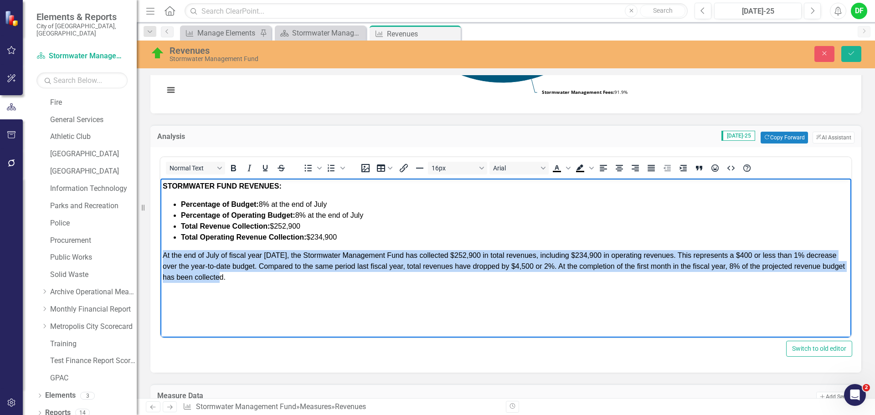
drag, startPoint x: 241, startPoint y: 278, endPoint x: 164, endPoint y: 256, distance: 80.9
click at [164, 256] on p "At the end of July of fiscal year 2026, the Stormwater Management Fund has coll…" at bounding box center [506, 266] width 686 height 33
copy span "At the end of July of fiscal year 2026, the Stormwater Management Fund has coll…"
click at [325, 279] on p "At the end of July of fiscal year 2026, the Stormwater Management Fund has coll…" at bounding box center [506, 266] width 686 height 33
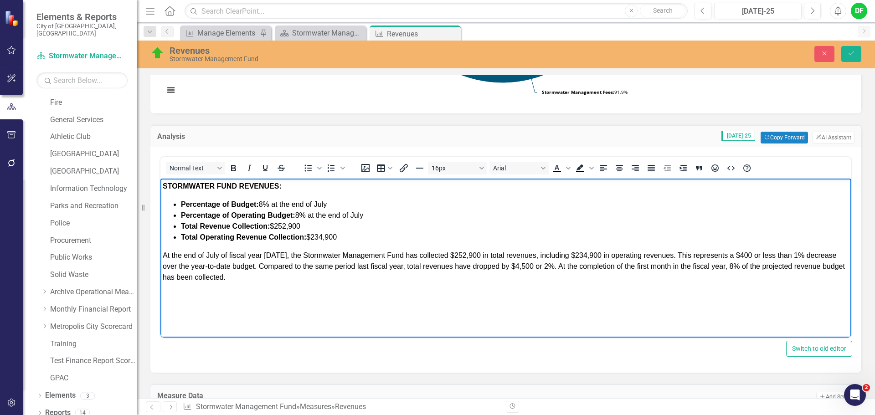
click at [853, 45] on div "Revenues Stormwater Management Fund Close Save" at bounding box center [506, 55] width 738 height 28
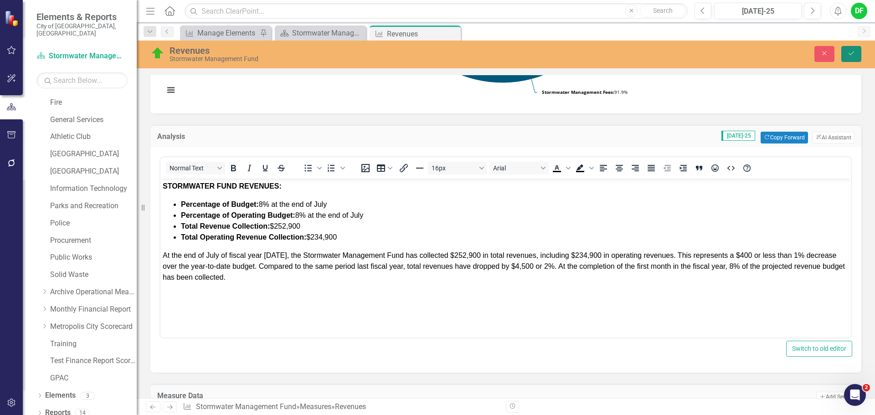
click at [853, 53] on icon "Save" at bounding box center [851, 53] width 8 height 6
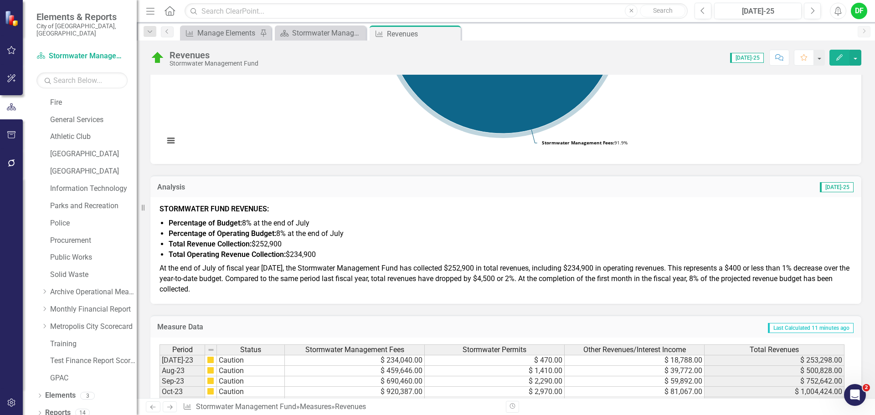
scroll to position [228, 0]
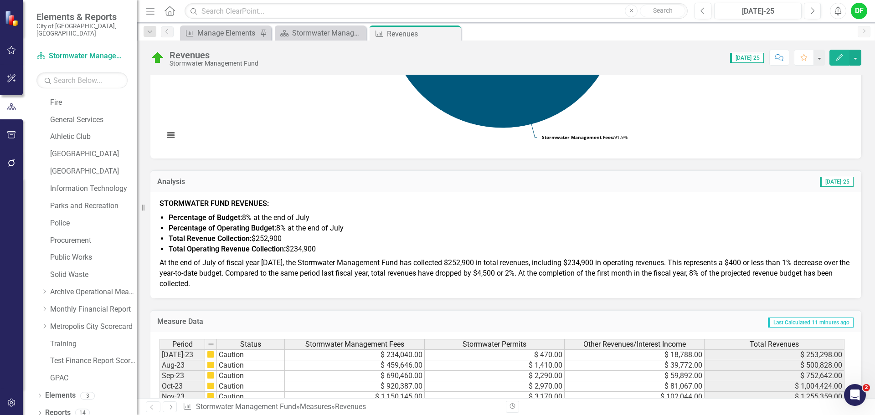
click at [344, 253] on li "Total Operating Revenue Collection: $234,900" at bounding box center [510, 249] width 683 height 10
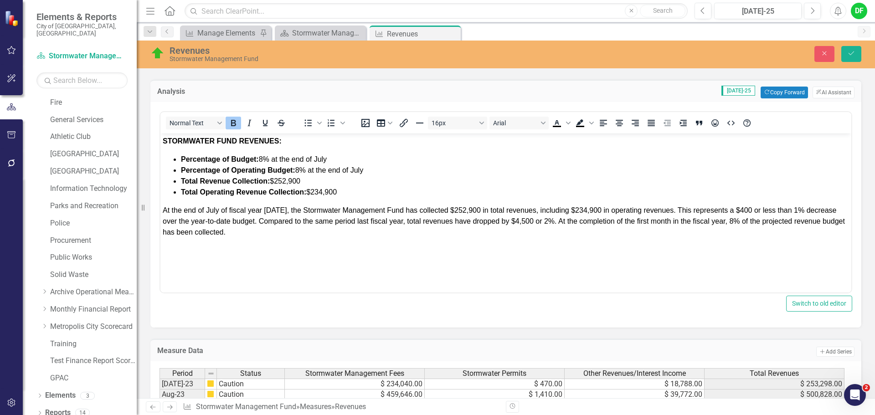
scroll to position [319, 0]
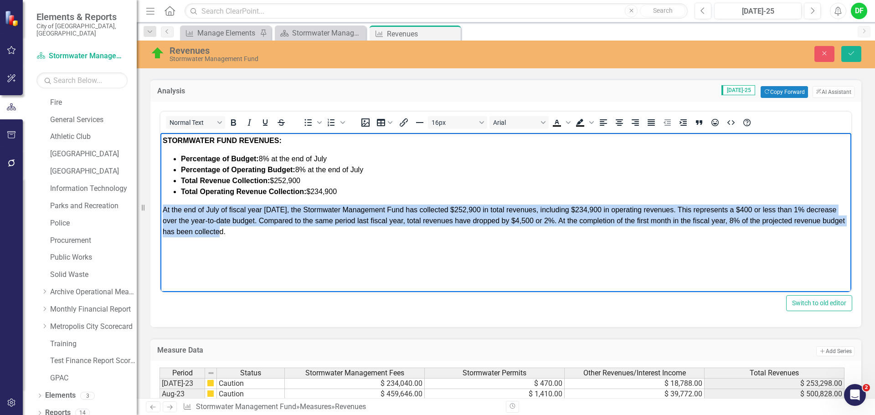
drag, startPoint x: 259, startPoint y: 231, endPoint x: 164, endPoint y: 211, distance: 97.4
click at [164, 211] on p "At the end of July of fiscal year 2026, the Stormwater Management Fund has coll…" at bounding box center [506, 221] width 686 height 33
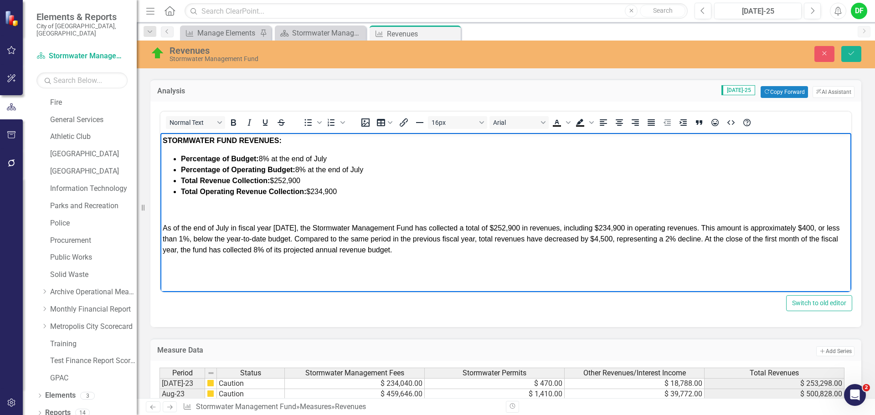
click at [191, 214] on p "Rich Text Area. Press ALT-0 for help." at bounding box center [506, 210] width 686 height 11
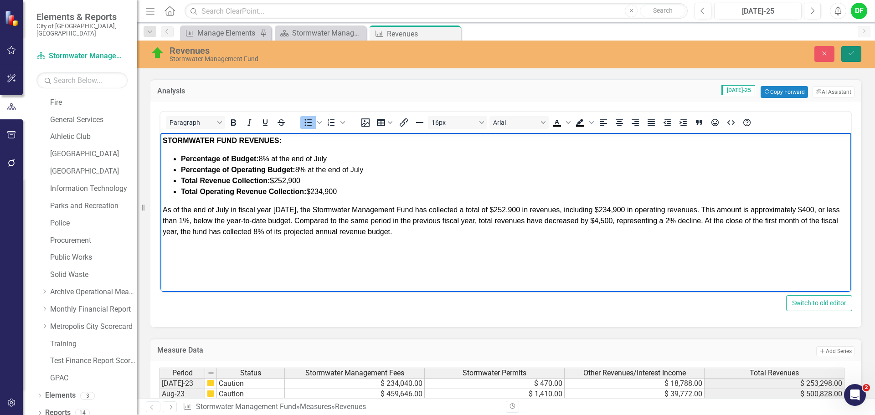
click at [848, 57] on button "Save" at bounding box center [851, 54] width 20 height 16
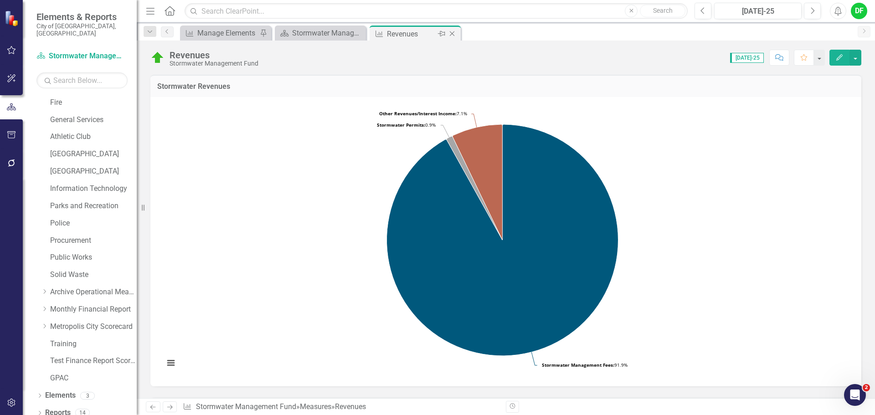
click at [451, 35] on icon at bounding box center [452, 33] width 5 height 5
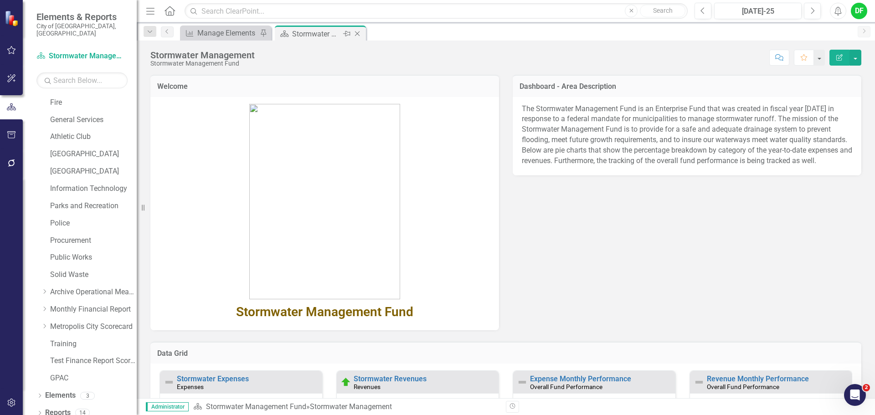
click at [359, 36] on icon at bounding box center [357, 33] width 5 height 5
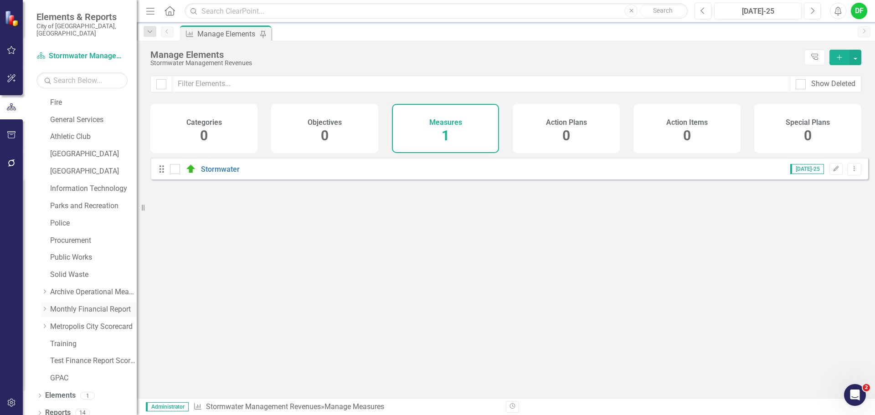
click at [44, 306] on icon "Dropdown" at bounding box center [44, 308] width 7 height 5
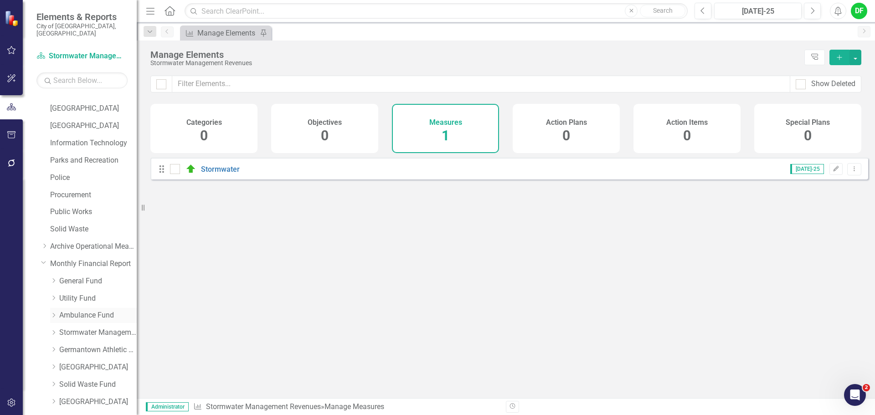
click at [72, 310] on link "Ambulance Fund" at bounding box center [97, 315] width 77 height 10
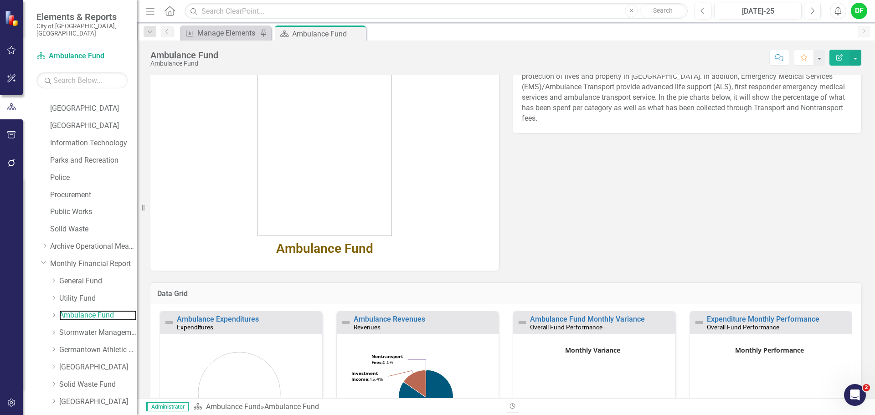
scroll to position [137, 0]
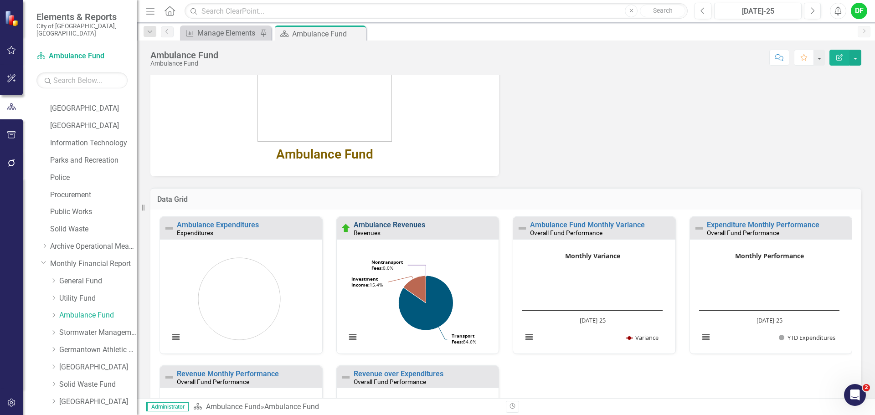
click at [389, 228] on link "Ambulance Revenues" at bounding box center [389, 224] width 72 height 9
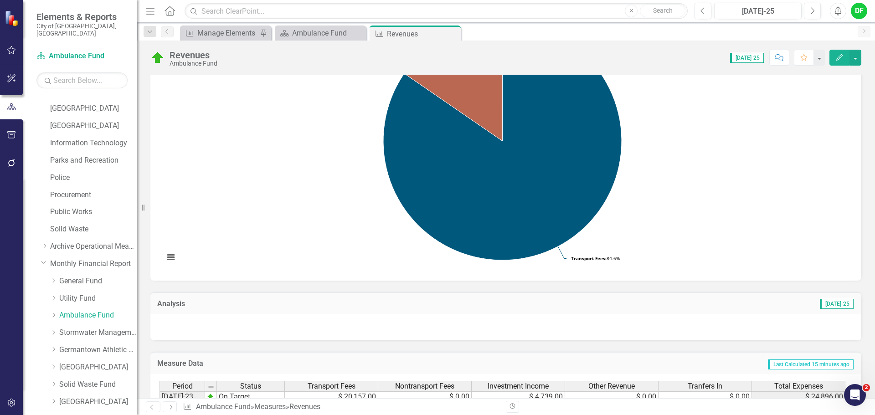
scroll to position [137, 0]
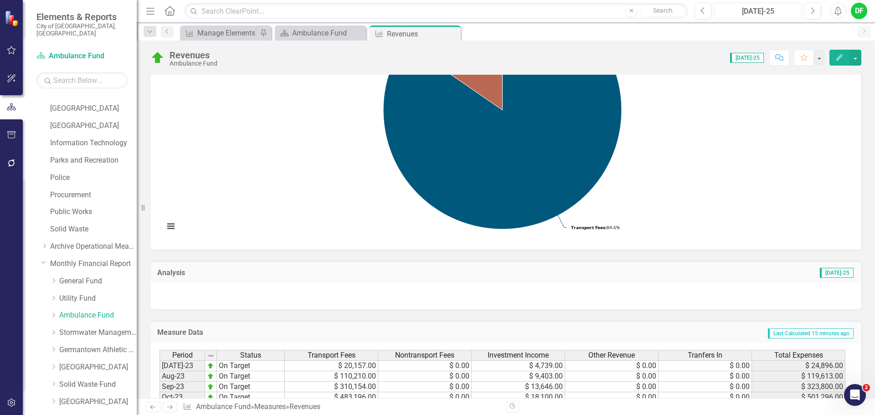
click at [759, 18] on button "[DATE]-25" at bounding box center [757, 11] width 87 height 16
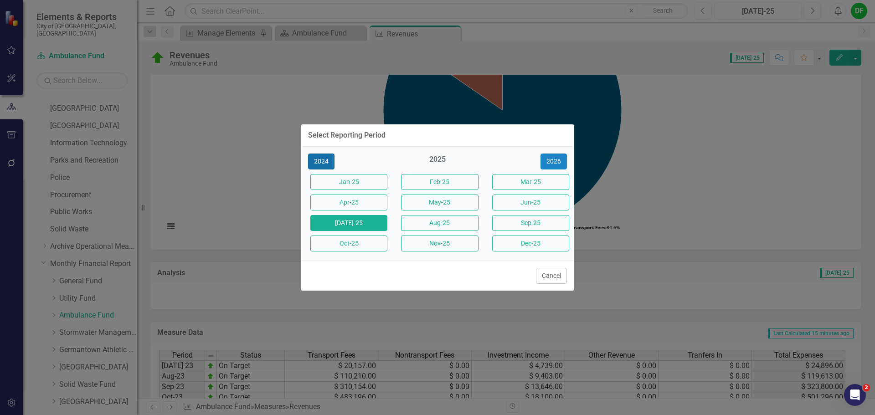
click at [322, 162] on button "2024" at bounding box center [321, 162] width 26 height 16
click at [562, 162] on button "2025" at bounding box center [553, 162] width 26 height 16
click at [323, 164] on button "2024" at bounding box center [321, 162] width 26 height 16
click at [347, 219] on button "[DATE]-24" at bounding box center [348, 223] width 77 height 16
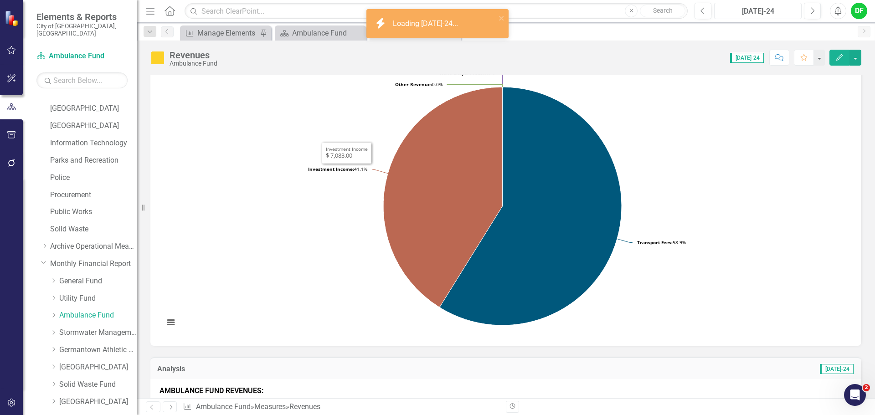
scroll to position [137, 0]
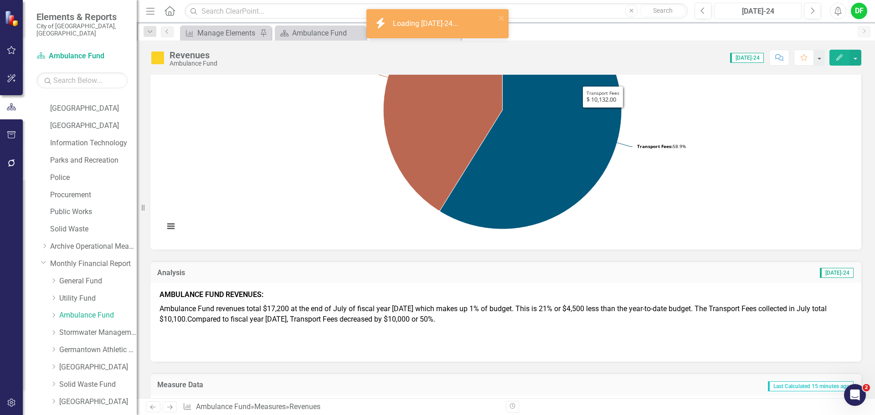
click at [760, 15] on div "[DATE]-24" at bounding box center [757, 11] width 81 height 11
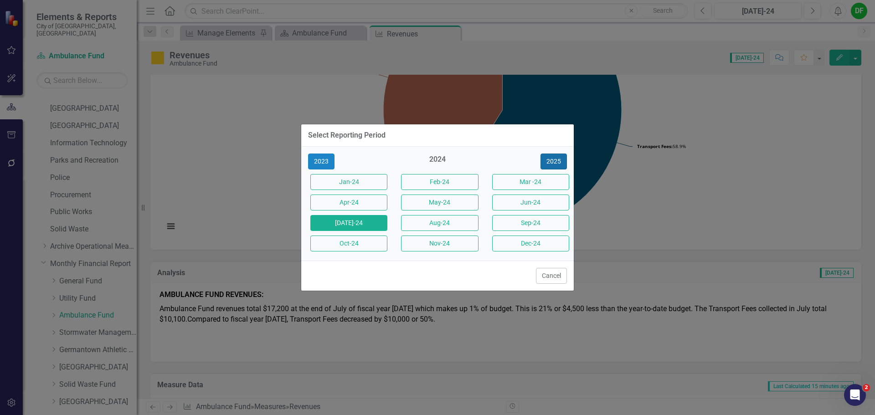
click at [550, 161] on button "2025" at bounding box center [553, 162] width 26 height 16
click at [470, 208] on button "May-25" at bounding box center [439, 203] width 77 height 16
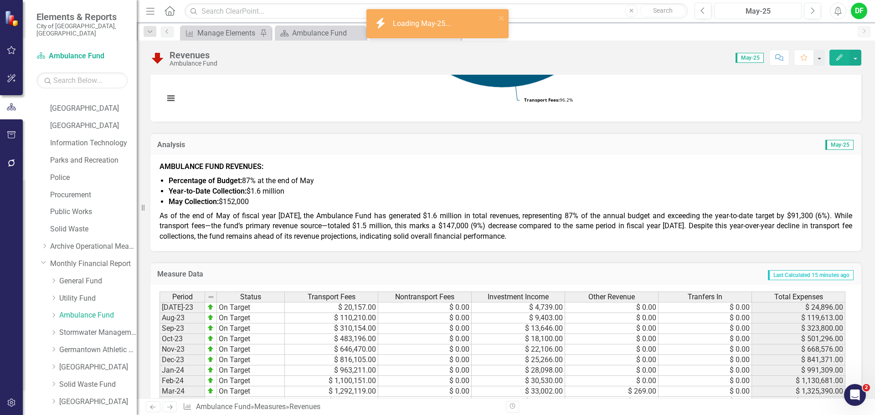
scroll to position [273, 0]
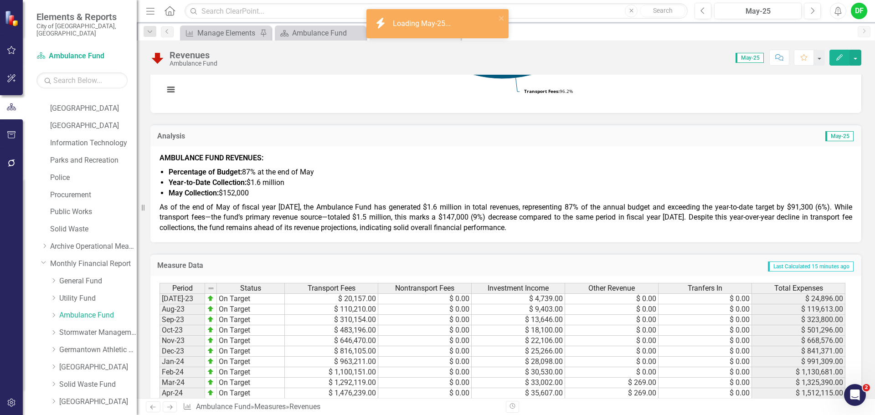
click at [309, 225] on span "As of the end of May of fiscal year 2025, the Ambulance Fund has generated $1.6…" at bounding box center [505, 218] width 692 height 30
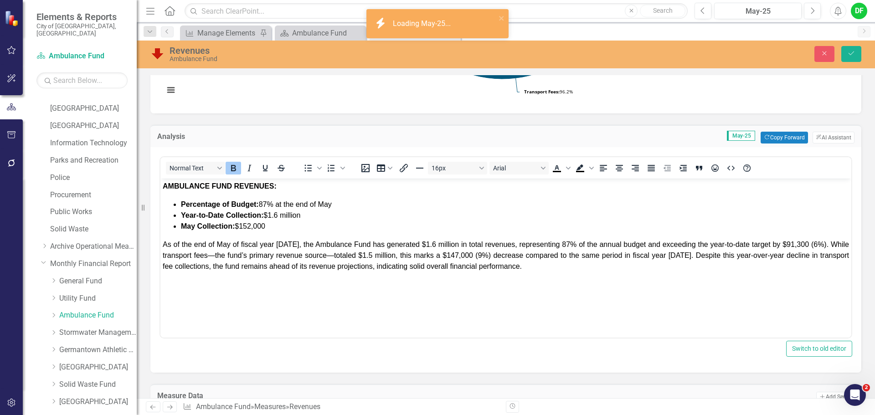
scroll to position [0, 0]
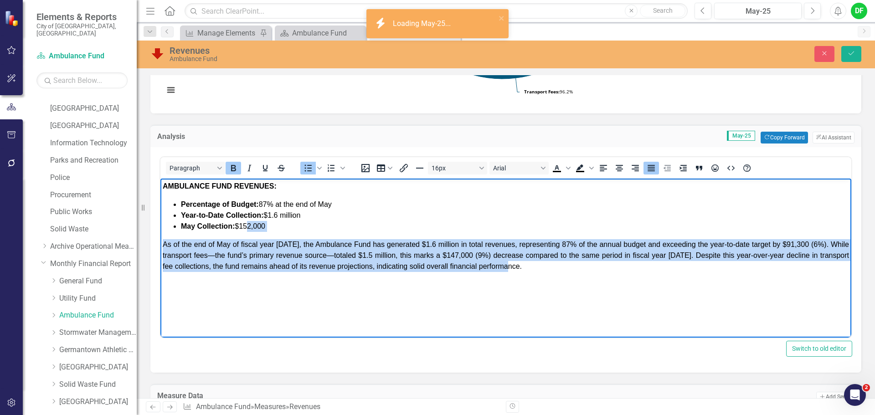
drag, startPoint x: 526, startPoint y: 267, endPoint x: 248, endPoint y: 222, distance: 281.4
click at [248, 222] on body "AMBULANCE FUND REVENUES: Percentage of Budget: 87% at the end of May Year-to-Da…" at bounding box center [505, 247] width 691 height 137
click at [248, 222] on span "May Collection: $152,000" at bounding box center [223, 226] width 84 height 8
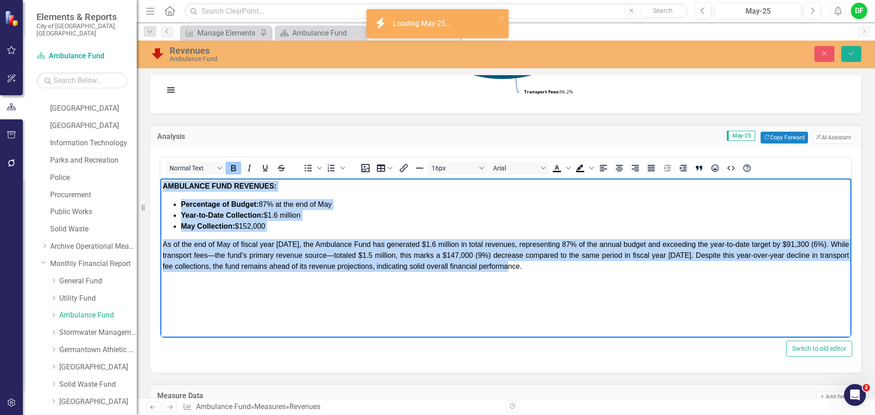
drag, startPoint x: 164, startPoint y: 185, endPoint x: 594, endPoint y: 270, distance: 439.2
click at [594, 270] on body "AMBULANCE FUND REVENUES: Percentage of Budget: 87% at the end of May Year-to-Da…" at bounding box center [505, 247] width 691 height 137
copy body "AMBULANCE FUND REVENUES: Percentage of Budget: 87% at the end of May Year-to-Da…"
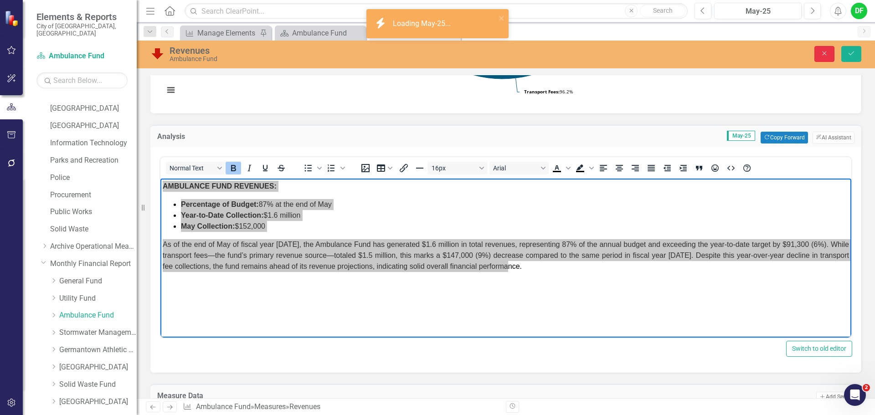
click at [821, 54] on icon "Close" at bounding box center [824, 53] width 8 height 6
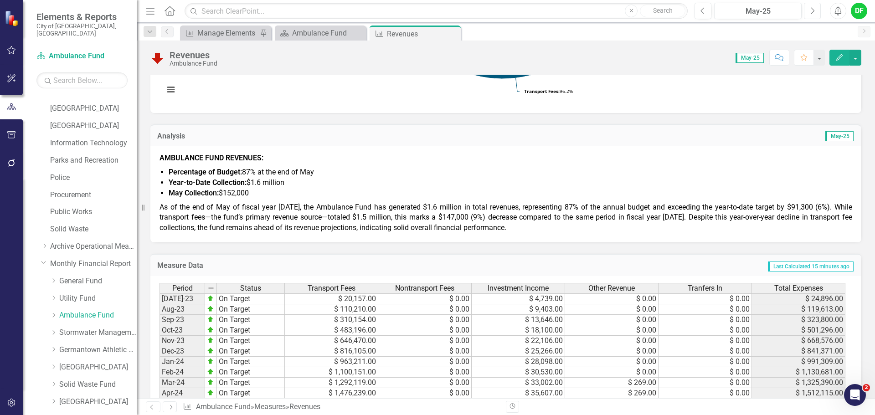
click at [810, 11] on icon "Next" at bounding box center [811, 11] width 5 height 8
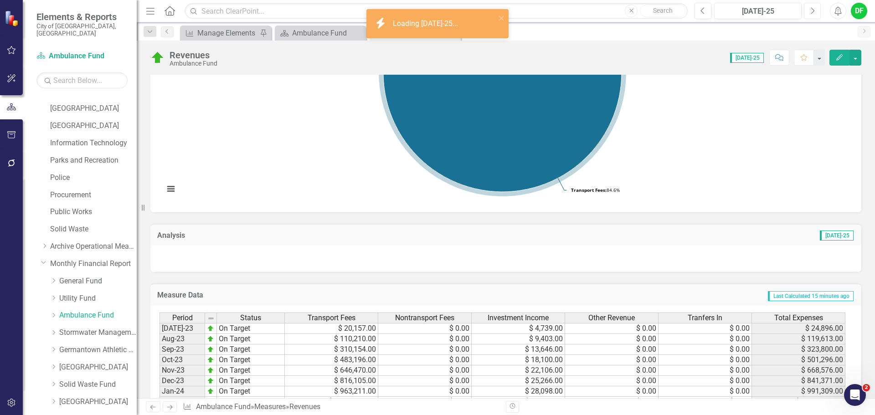
scroll to position [182, 0]
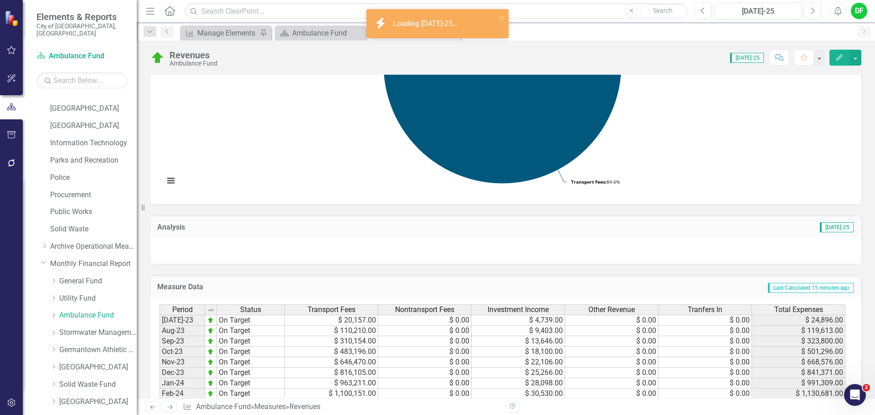
click at [286, 242] on div at bounding box center [505, 250] width 711 height 26
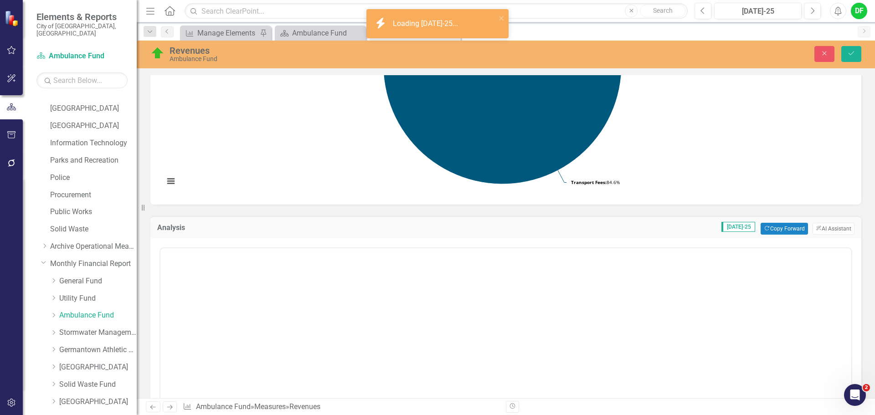
scroll to position [0, 0]
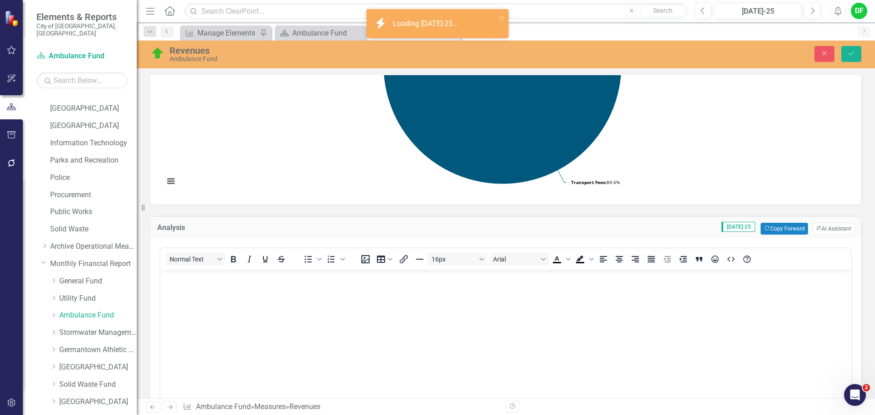
click at [217, 302] on body "Rich Text Area. Press ALT-0 for help." at bounding box center [505, 338] width 691 height 137
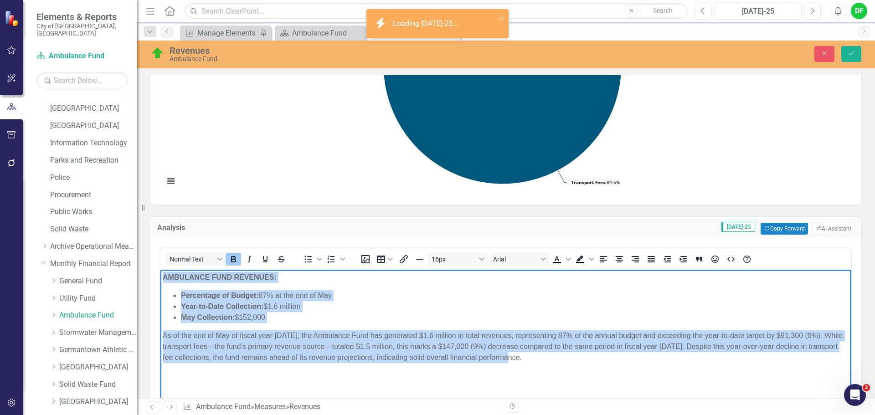
drag, startPoint x: 526, startPoint y: 358, endPoint x: 159, endPoint y: 280, distance: 375.4
click at [160, 280] on html "AMBULANCE FUND REVENUES: Percentage of Budget: 87% at the end of May Year-to-Da…" at bounding box center [505, 338] width 691 height 137
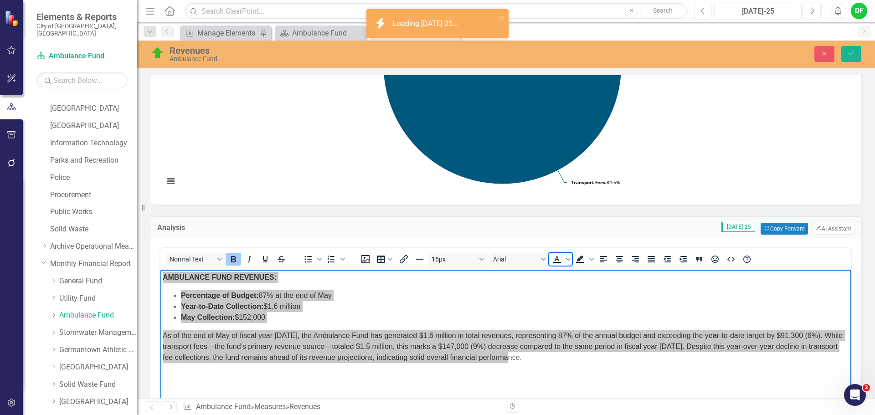
click at [558, 258] on icon "Text color Black" at bounding box center [556, 259] width 11 height 11
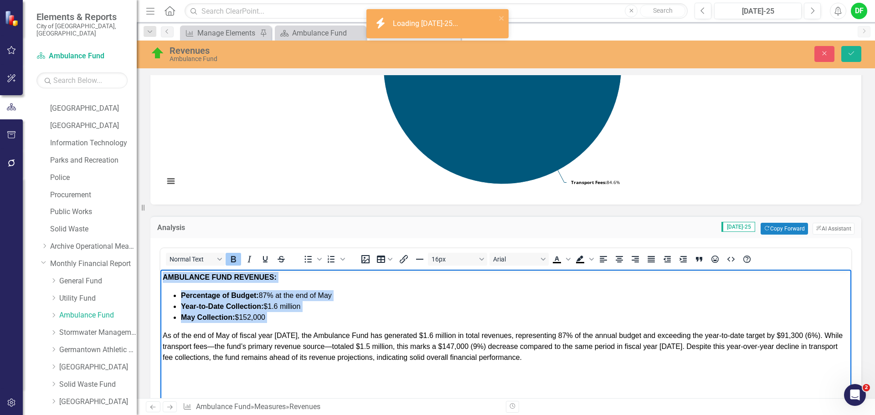
click at [544, 362] on p "As of the end of May of fiscal year 2025, the Ambulance Fund has generated $1.6…" at bounding box center [506, 346] width 686 height 33
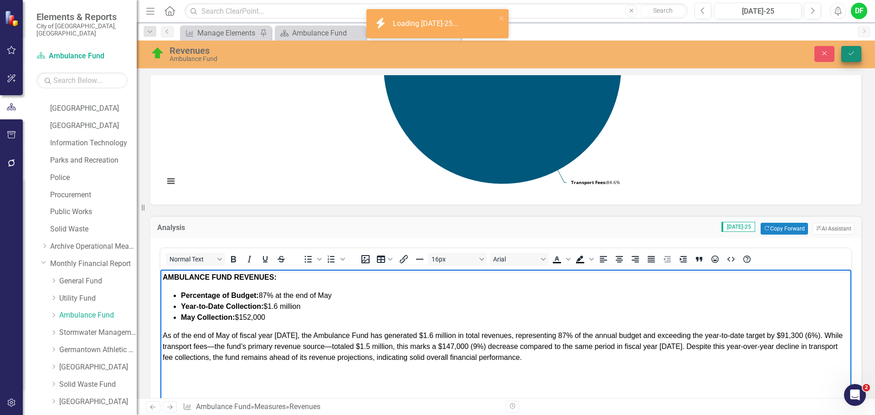
click at [846, 52] on button "Save" at bounding box center [851, 54] width 20 height 16
